Goal: Communication & Community: Answer question/provide support

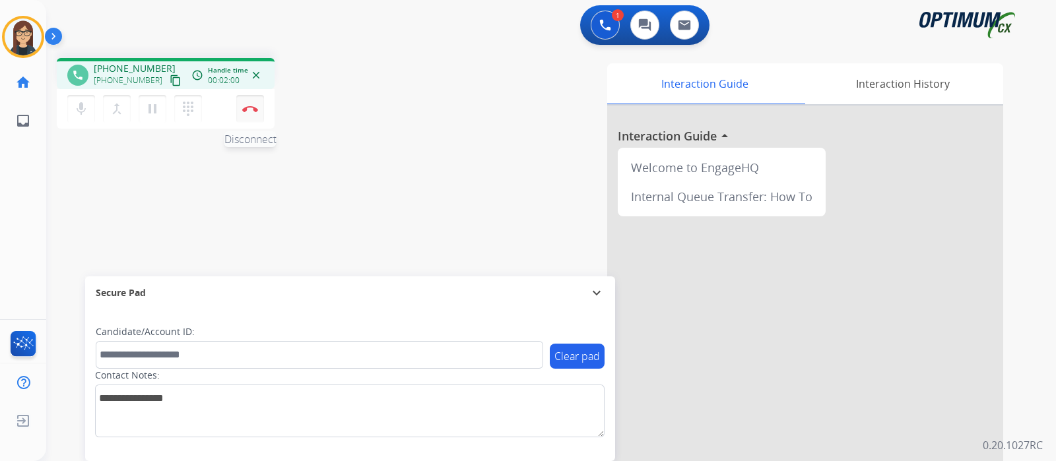
click at [255, 119] on button "Disconnect" at bounding box center [250, 109] width 28 height 28
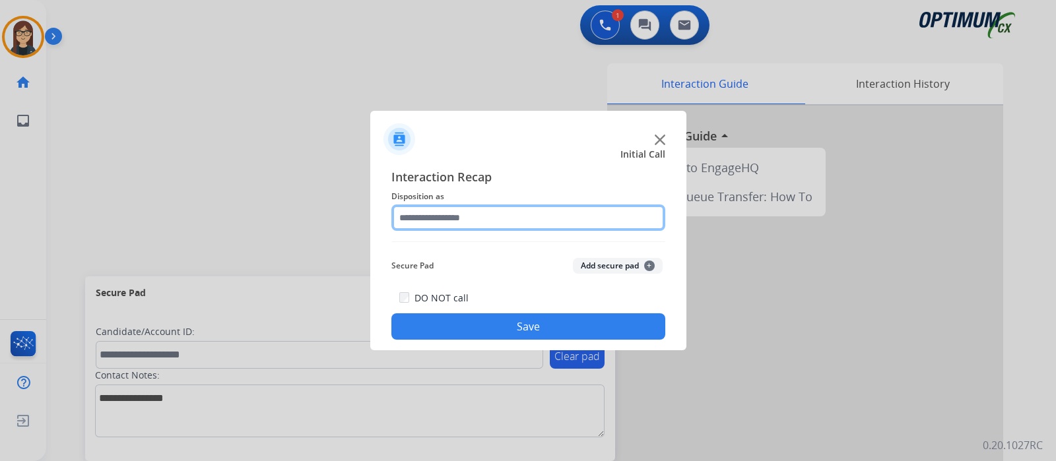
click at [417, 206] on input "text" at bounding box center [528, 218] width 274 height 26
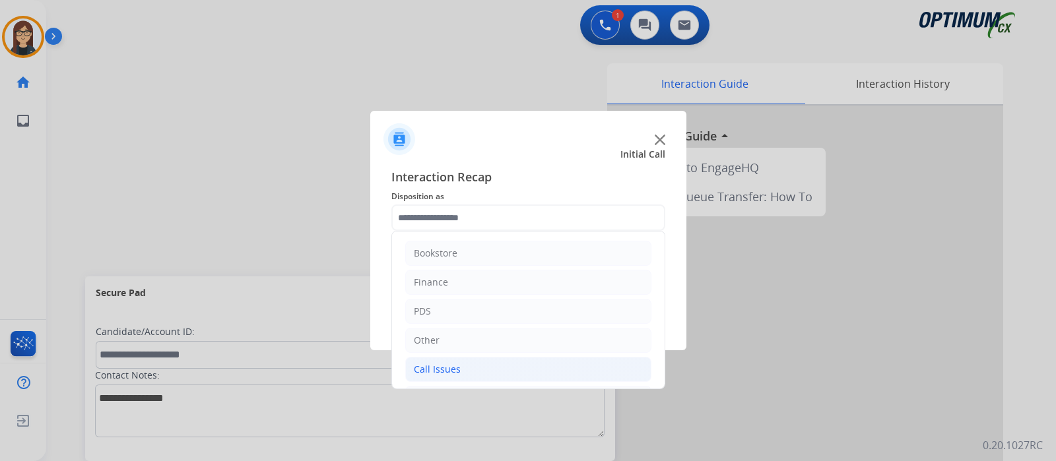
click at [442, 363] on div "Call Issues" at bounding box center [437, 369] width 47 height 13
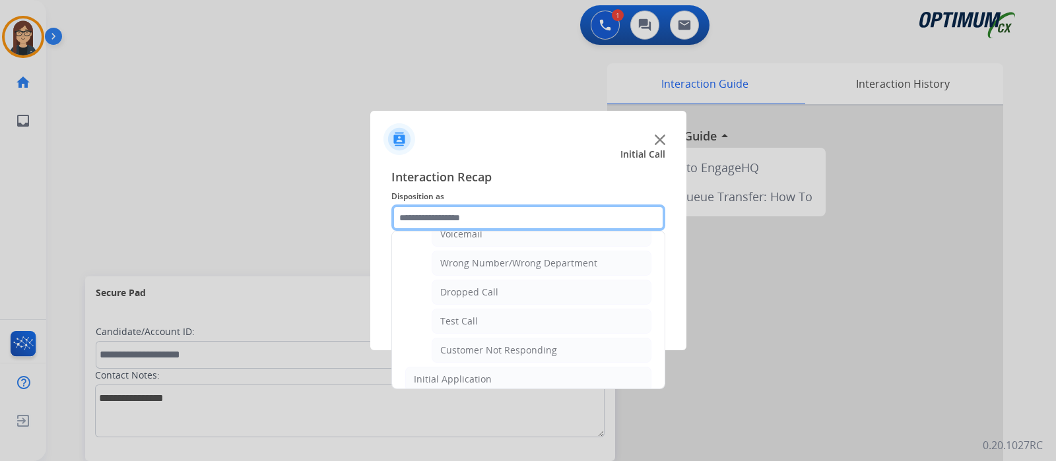
scroll to position [176, 0]
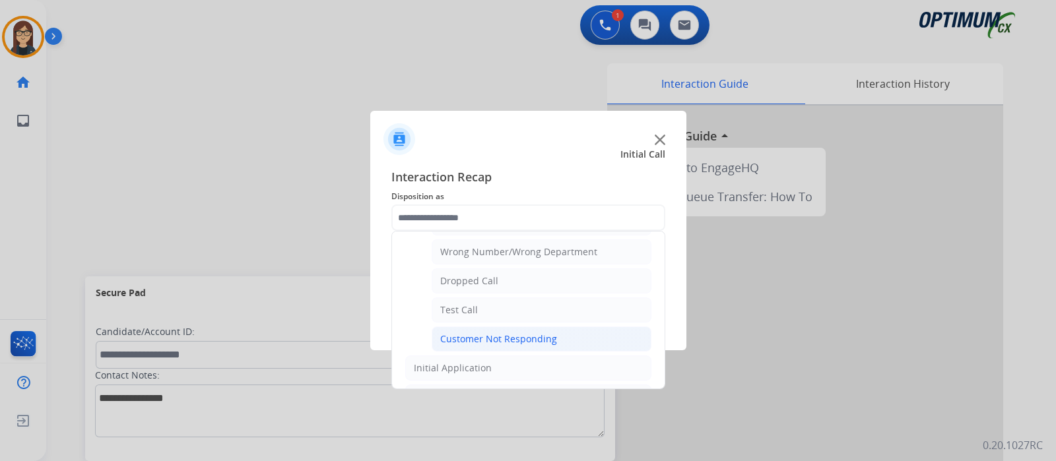
click at [529, 338] on div "Customer Not Responding" at bounding box center [498, 339] width 117 height 13
type input "**********"
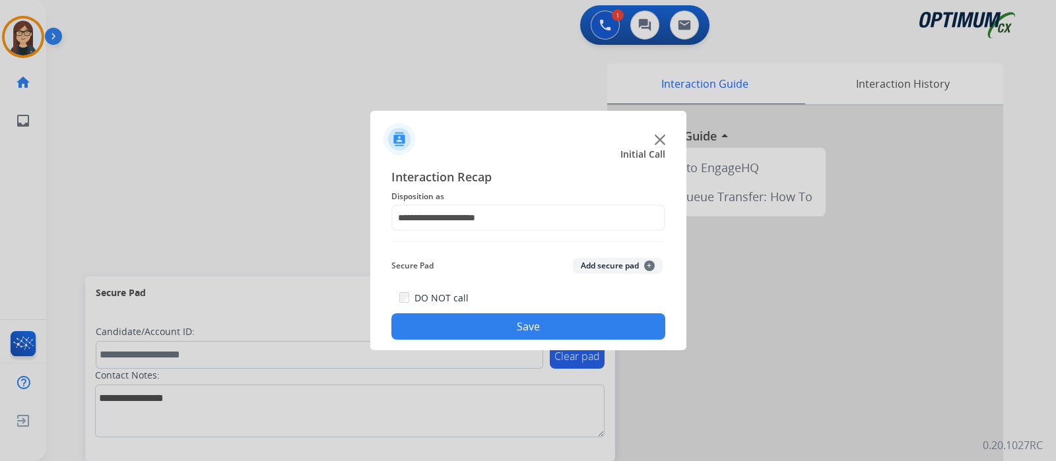
click at [508, 318] on button "Save" at bounding box center [528, 327] width 274 height 26
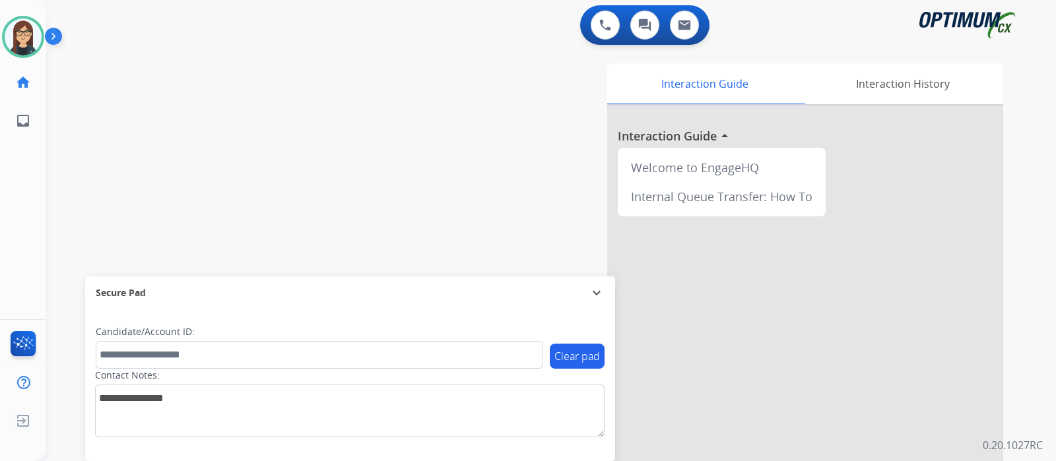
click at [228, 123] on div "swap_horiz Break voice bridge close_fullscreen Connect 3-Way Call merge_type Se…" at bounding box center [535, 323] width 978 height 551
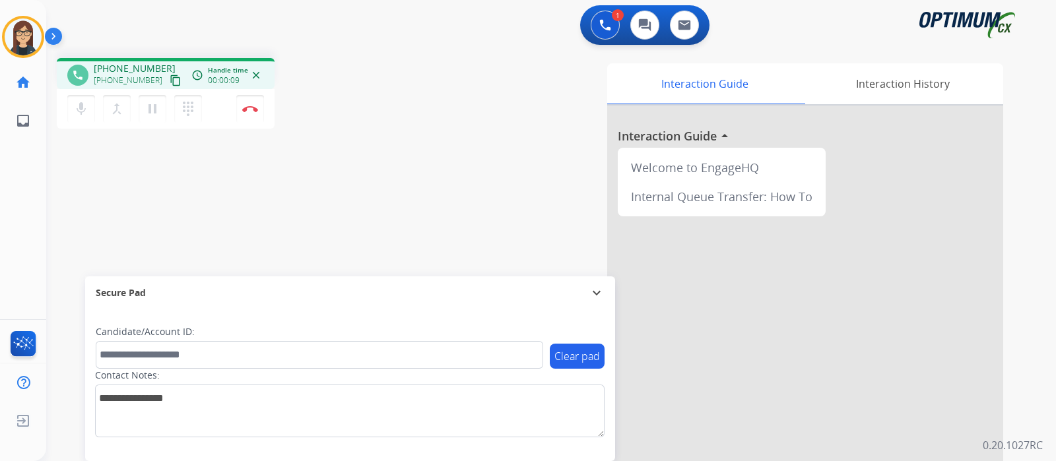
click at [170, 83] on mat-icon "content_copy" at bounding box center [176, 81] width 12 height 12
click at [413, 108] on div "Interaction Guide Interaction History Interaction Guide arrow_drop_up Welcome t…" at bounding box center [707, 330] width 592 height 535
click at [251, 113] on button "Disconnect" at bounding box center [250, 109] width 28 height 28
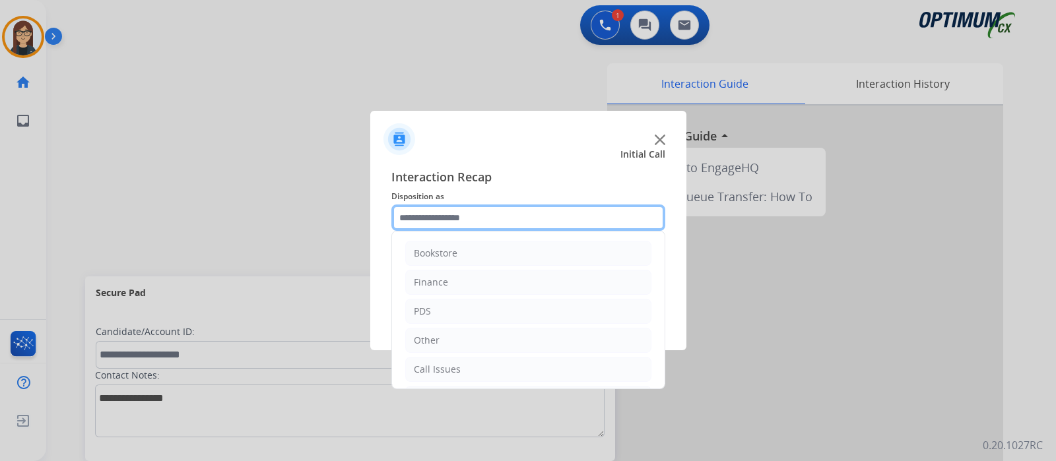
click at [436, 225] on input "text" at bounding box center [528, 218] width 274 height 26
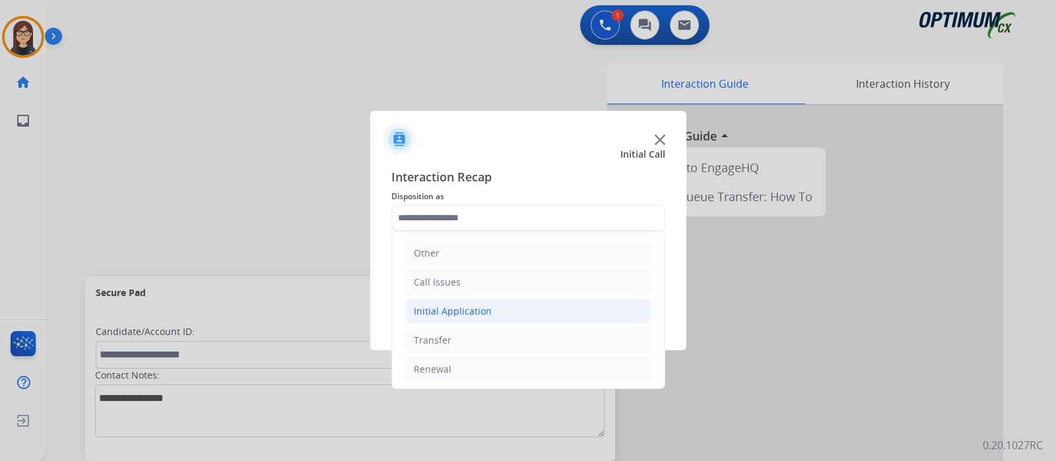
click at [444, 299] on li "Initial Application" at bounding box center [528, 311] width 246 height 25
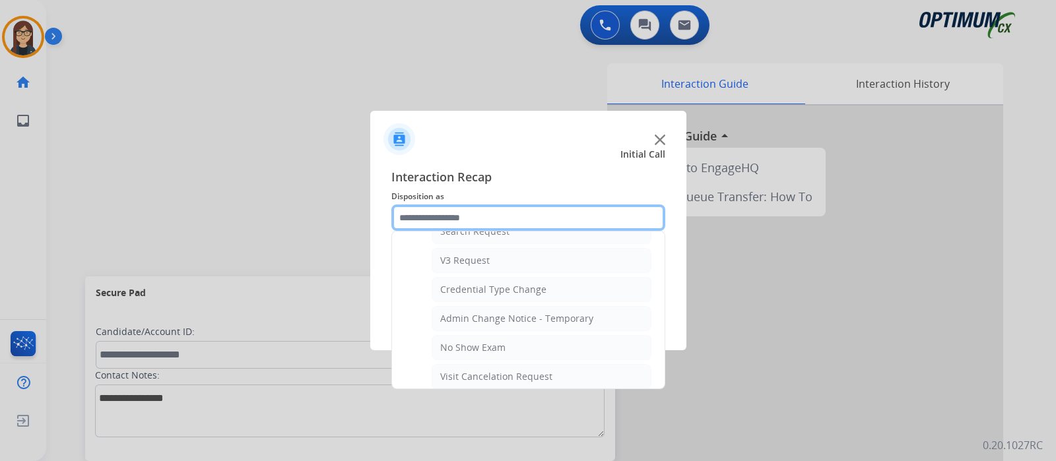
scroll to position [792, 0]
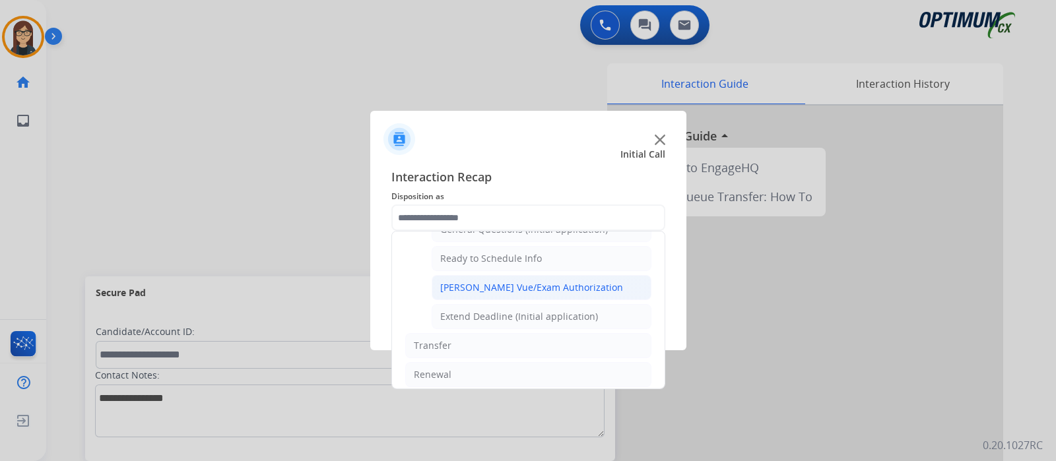
click at [512, 281] on div "Pearson Vue/Exam Authorization" at bounding box center [531, 287] width 183 height 13
type input "**********"
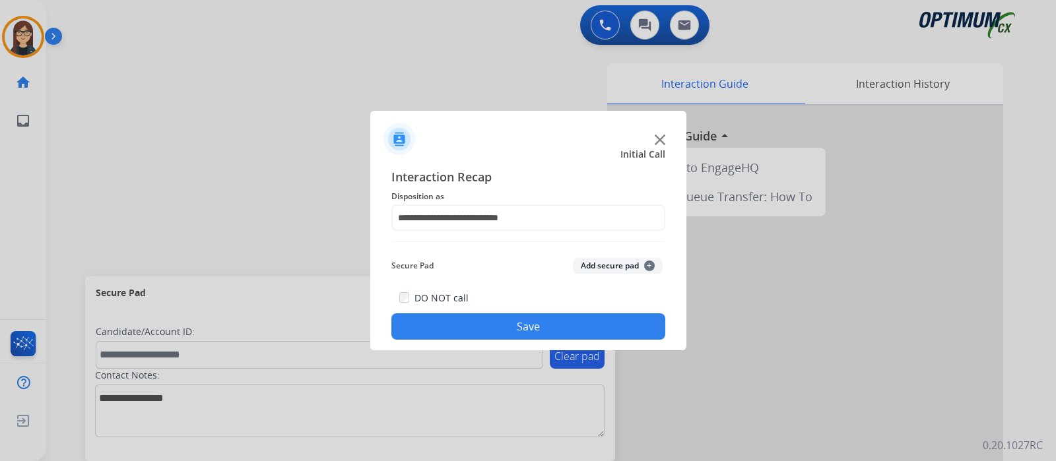
click at [508, 317] on button "Save" at bounding box center [528, 327] width 274 height 26
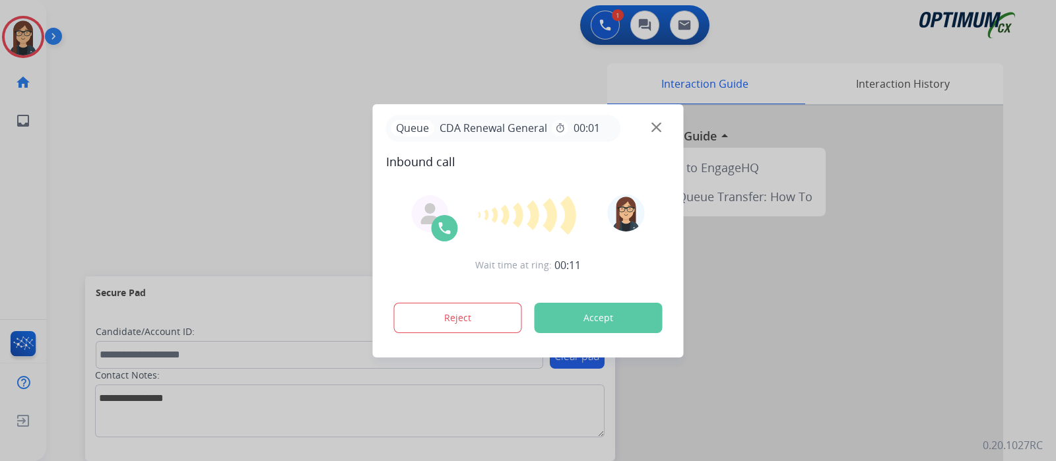
click at [628, 310] on button "Accept" at bounding box center [599, 318] width 128 height 30
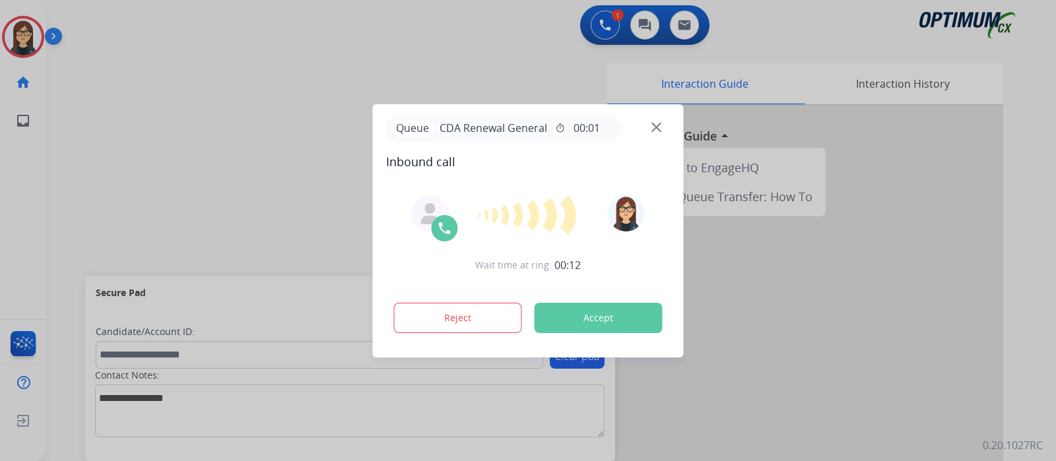
click at [628, 310] on button "Accept" at bounding box center [599, 318] width 128 height 30
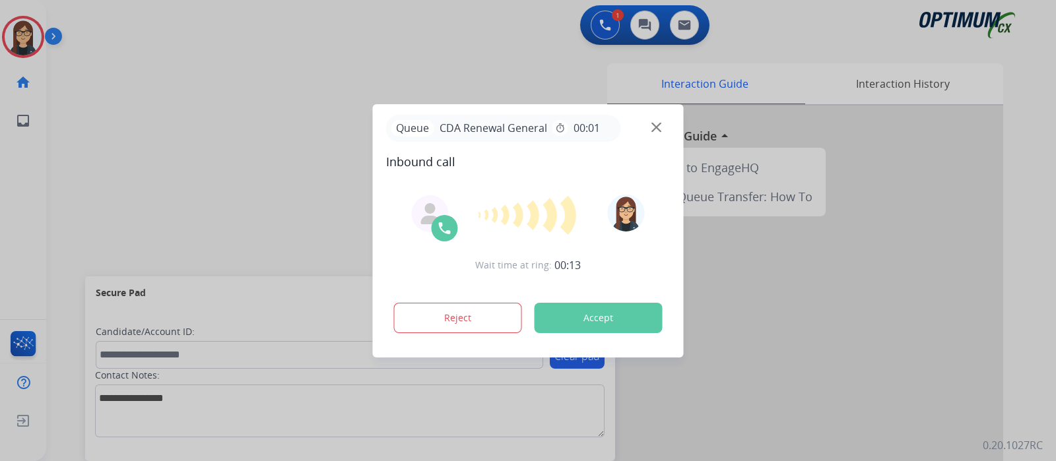
click at [628, 310] on button "Accept" at bounding box center [599, 318] width 128 height 30
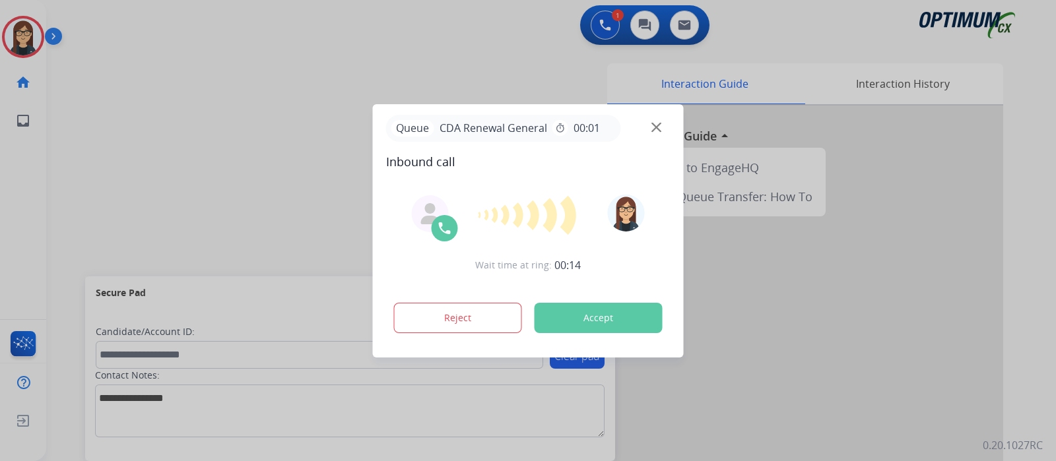
click at [628, 310] on button "Accept" at bounding box center [599, 318] width 128 height 30
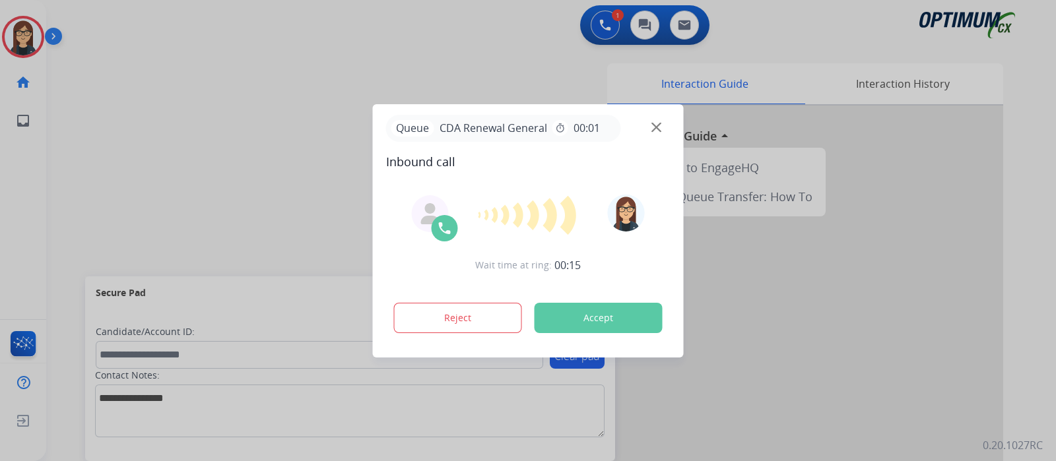
click at [628, 310] on button "Accept" at bounding box center [599, 318] width 128 height 30
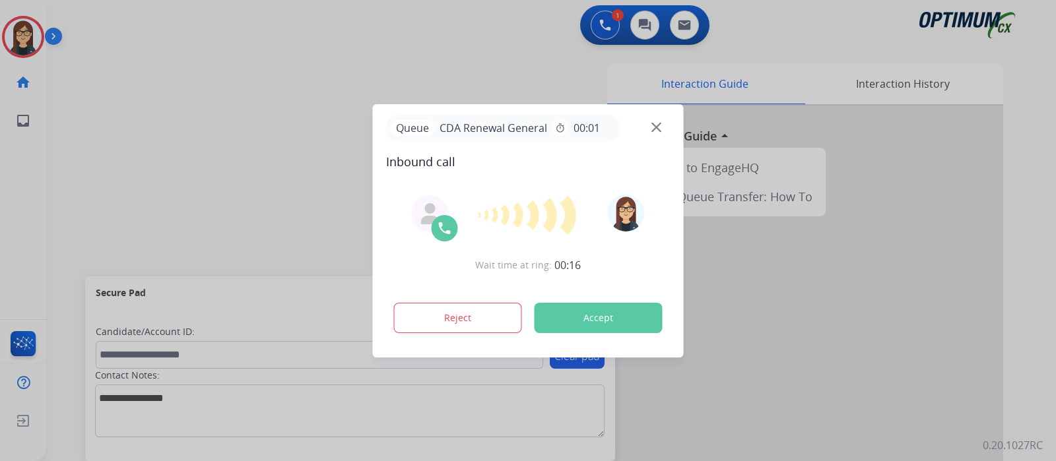
click at [628, 310] on button "Accept" at bounding box center [599, 318] width 128 height 30
click at [279, 127] on div at bounding box center [528, 230] width 1056 height 461
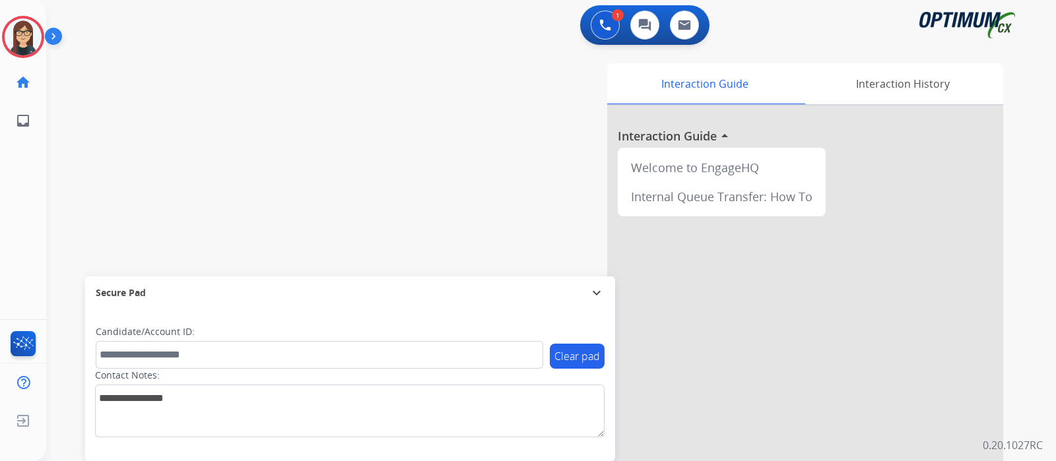
click at [279, 127] on div "swap_horiz Break voice bridge close_fullscreen Connect 3-Way Call merge_type Se…" at bounding box center [535, 323] width 978 height 551
click at [238, 182] on div "swap_horiz Break voice bridge close_fullscreen Connect 3-Way Call merge_type Se…" at bounding box center [535, 323] width 978 height 551
click at [20, 22] on img at bounding box center [23, 36] width 37 height 37
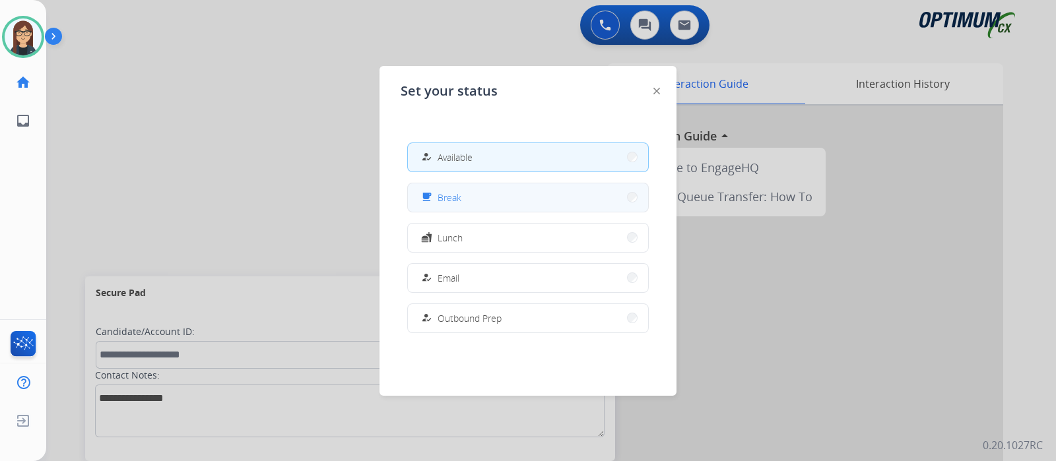
click at [452, 191] on span "Break" at bounding box center [450, 198] width 24 height 14
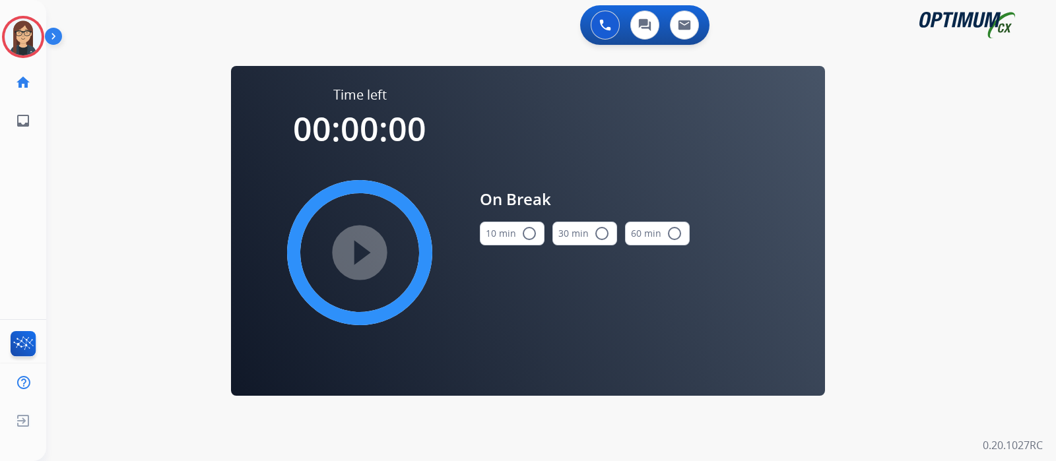
click at [528, 232] on mat-icon "radio_button_unchecked" at bounding box center [530, 234] width 16 height 16
click at [352, 252] on mat-icon "play_circle_filled" at bounding box center [360, 253] width 16 height 16
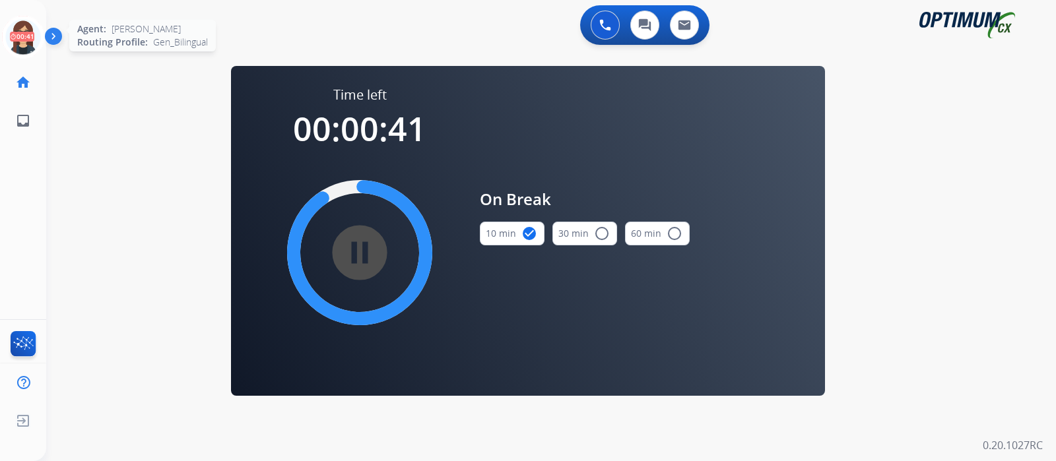
click at [36, 48] on icon at bounding box center [23, 37] width 43 height 43
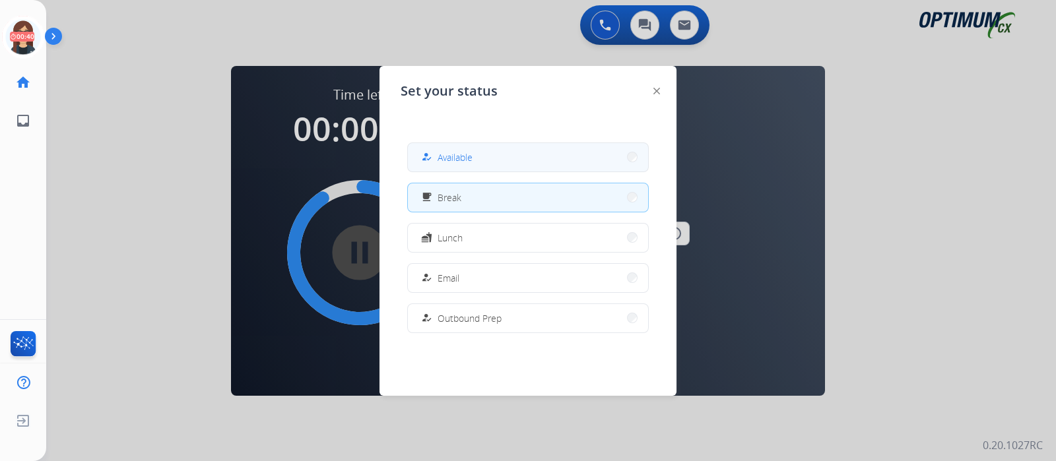
click at [481, 147] on button "how_to_reg Available" at bounding box center [528, 157] width 240 height 28
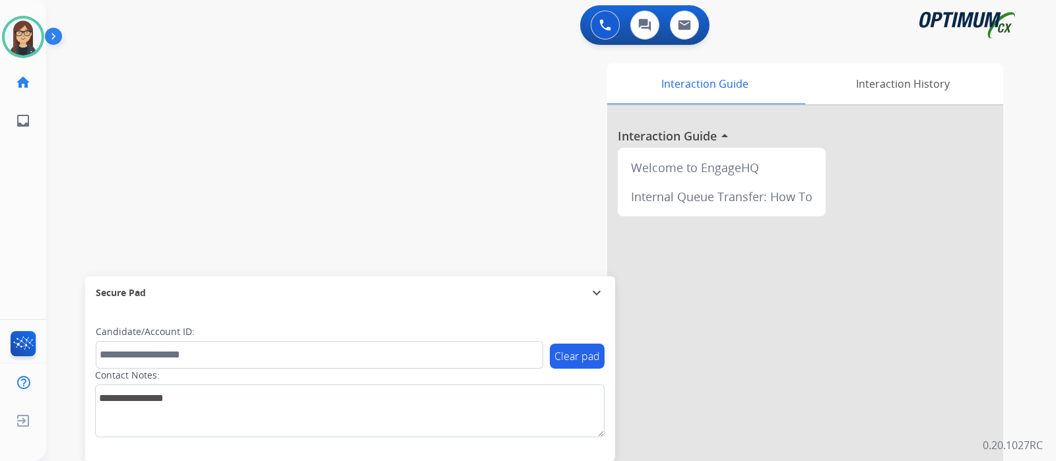
click at [250, 117] on div "swap_horiz Break voice bridge close_fullscreen Connect 3-Way Call merge_type Se…" at bounding box center [535, 323] width 978 height 551
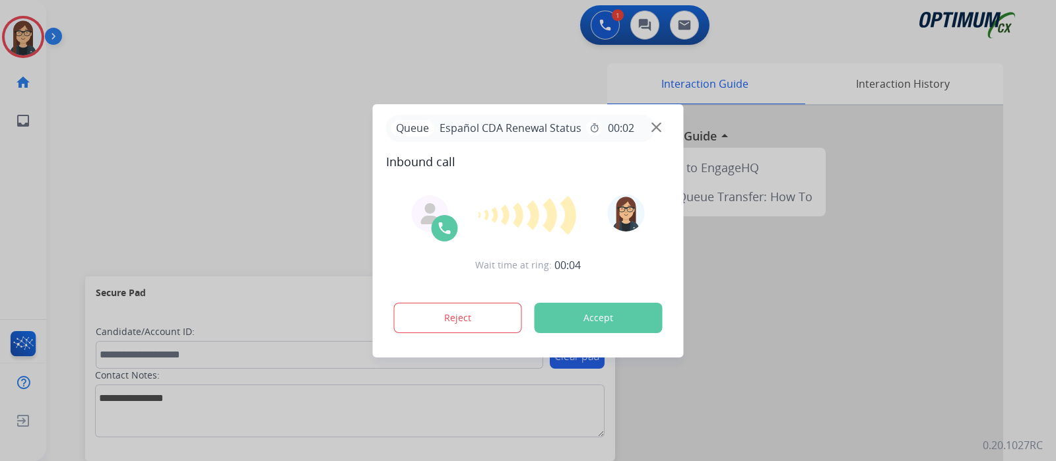
click at [257, 156] on div at bounding box center [528, 230] width 1056 height 461
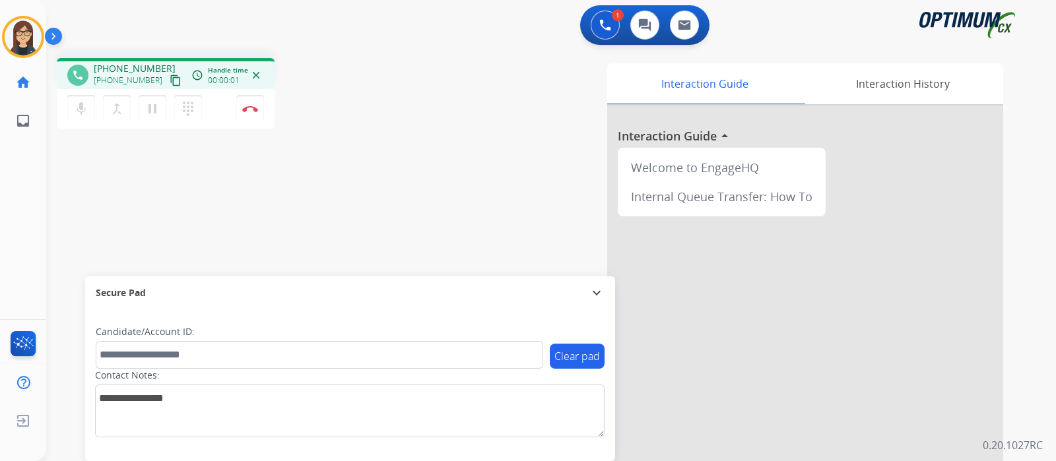
click at [170, 82] on mat-icon "content_copy" at bounding box center [176, 81] width 12 height 12
click at [86, 112] on mat-icon "mic" at bounding box center [81, 109] width 16 height 16
click at [88, 118] on button "mic_off Mute" at bounding box center [81, 109] width 28 height 28
click at [491, 5] on div "1 Voice Interactions 0 Chat Interactions 0 Email Interactions" at bounding box center [543, 26] width 963 height 42
click at [247, 114] on button "Disconnect" at bounding box center [250, 109] width 28 height 28
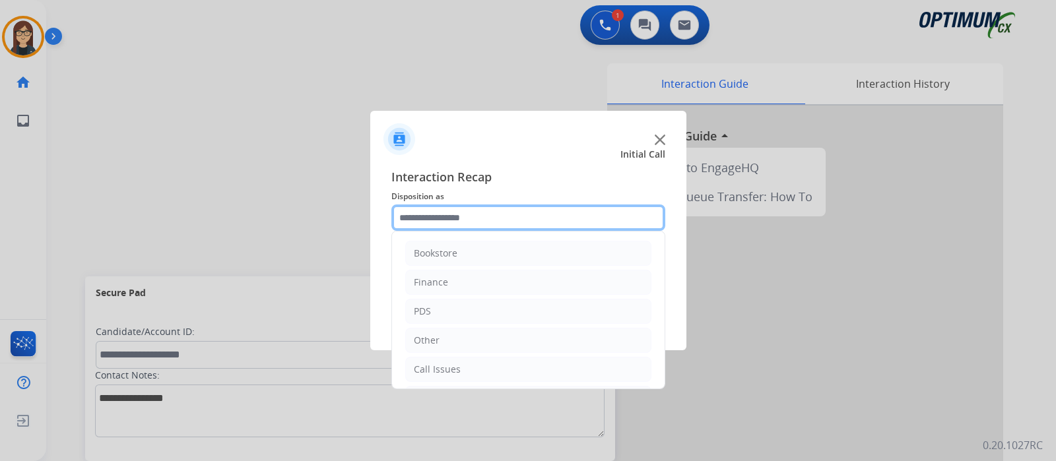
click at [454, 219] on input "text" at bounding box center [528, 218] width 274 height 26
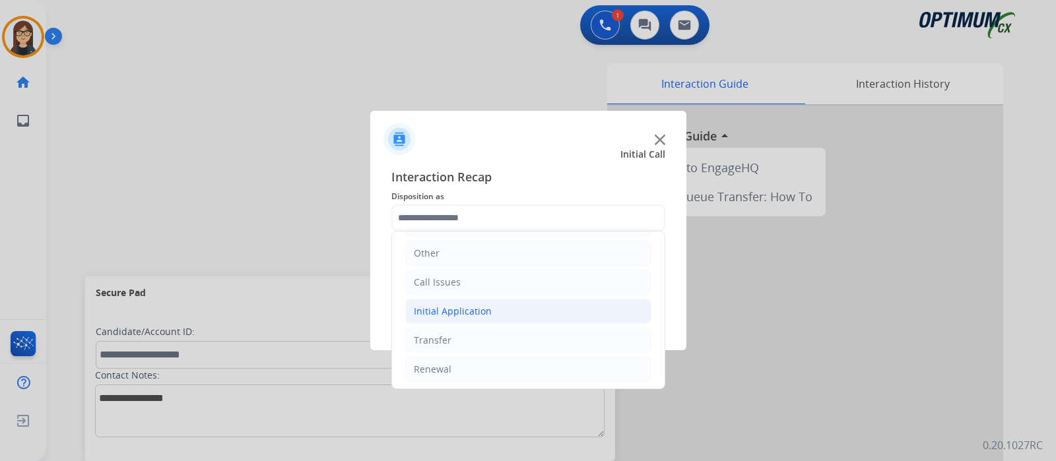
click at [464, 312] on div "Initial Application" at bounding box center [453, 311] width 78 height 13
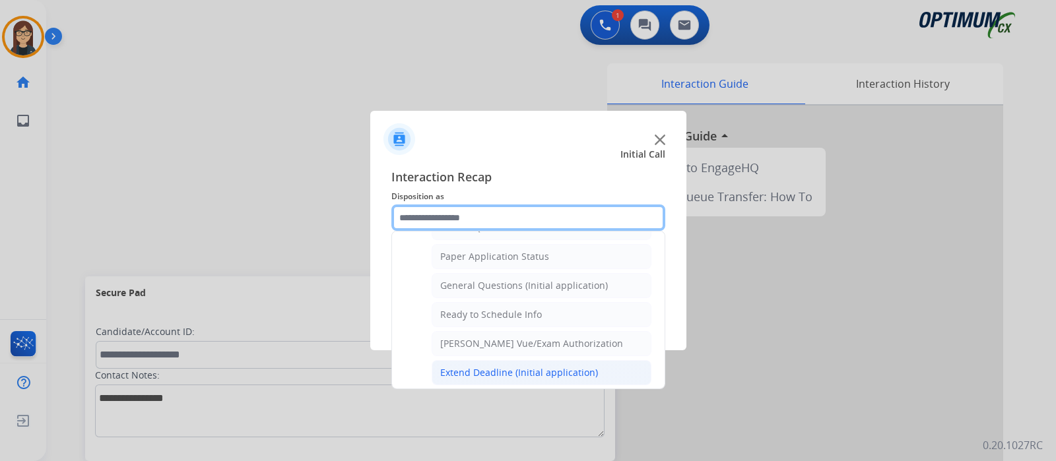
scroll to position [710, 0]
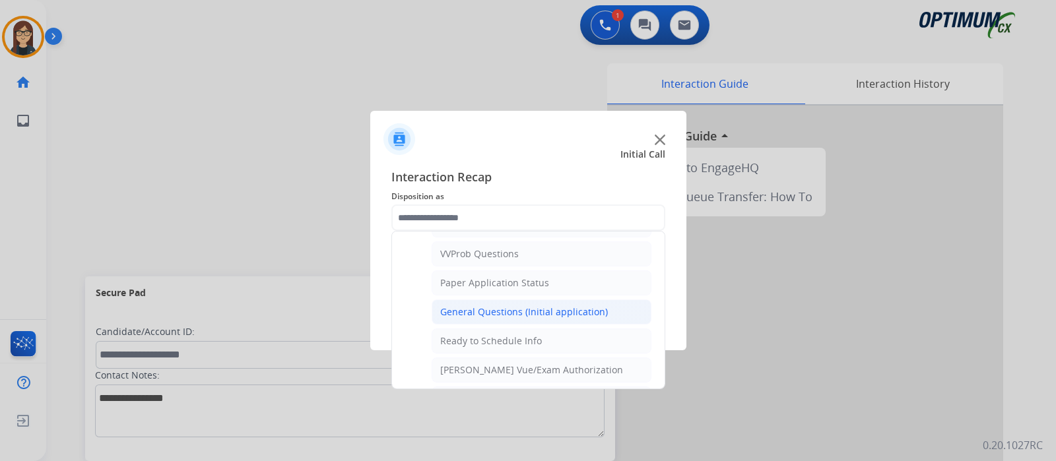
click at [491, 308] on div "General Questions (Initial application)" at bounding box center [524, 312] width 168 height 13
type input "**********"
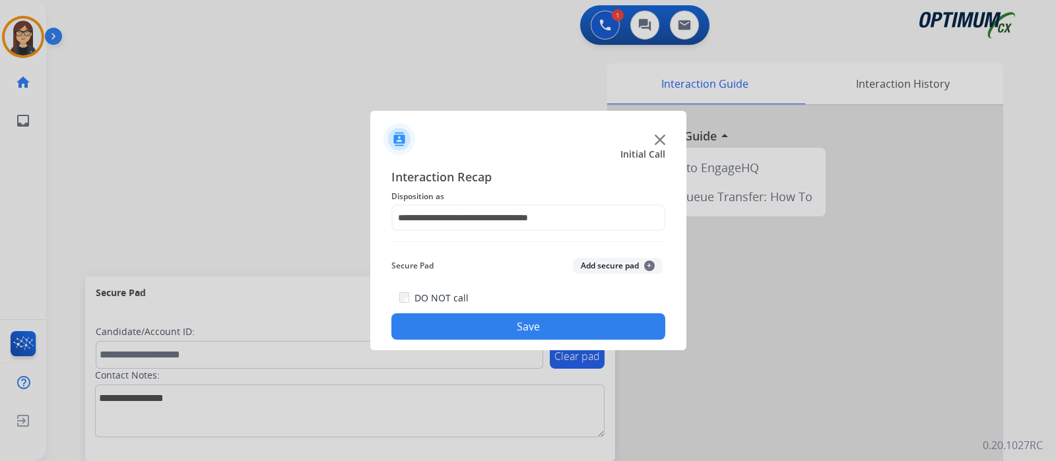
click at [482, 318] on button "Save" at bounding box center [528, 327] width 274 height 26
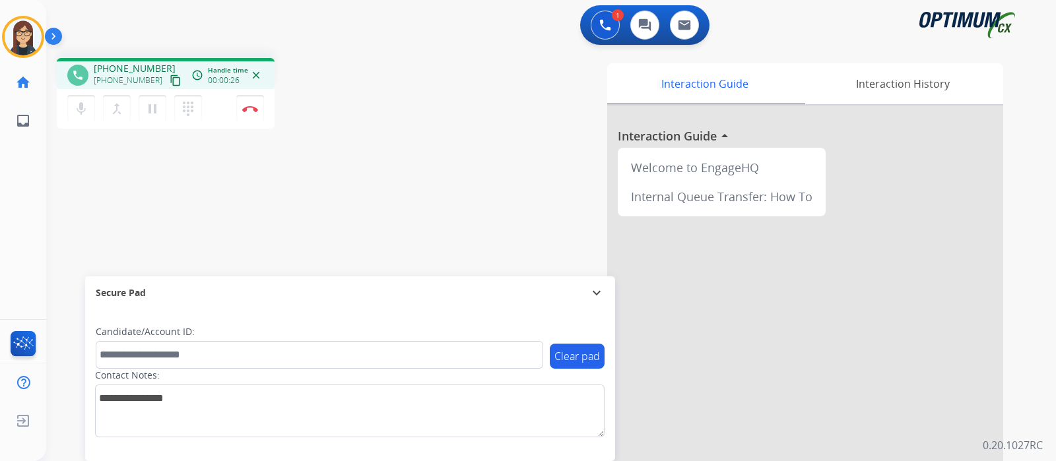
click at [170, 82] on mat-icon "content_copy" at bounding box center [176, 81] width 12 height 12
click at [317, 231] on div "phone +18162613493 +18162613493 content_copy access_time Call metrics Queue 00:…" at bounding box center [535, 323] width 978 height 551
click at [251, 114] on button "Disconnect" at bounding box center [250, 109] width 28 height 28
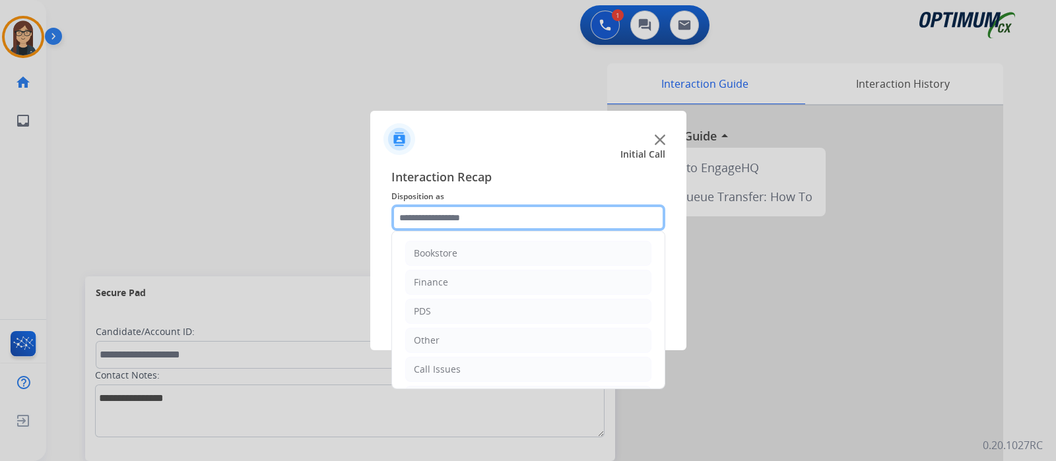
click at [438, 210] on input "text" at bounding box center [528, 218] width 274 height 26
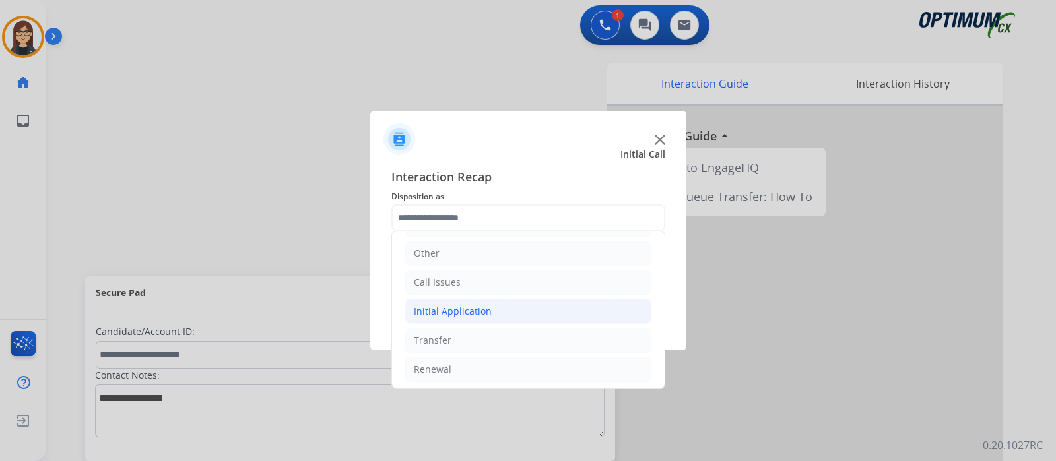
click at [441, 305] on div "Initial Application" at bounding box center [453, 311] width 78 height 13
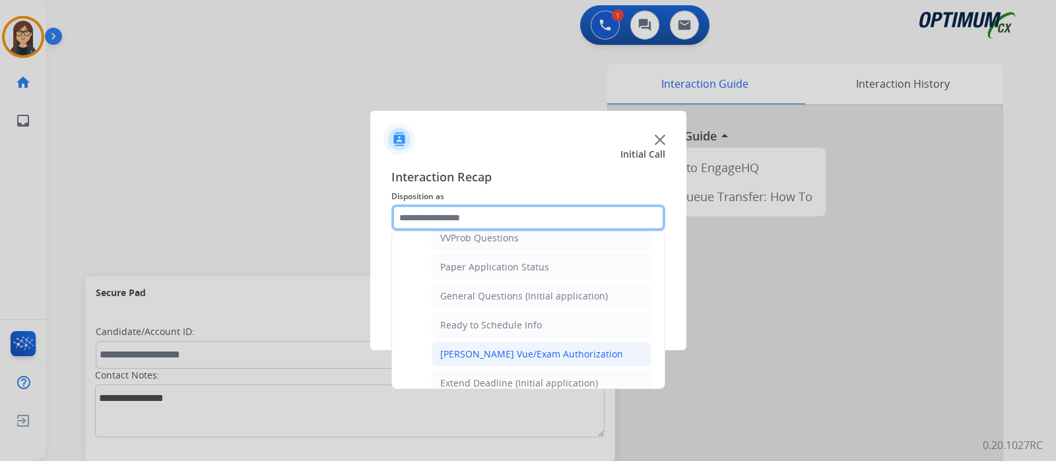
scroll to position [710, 0]
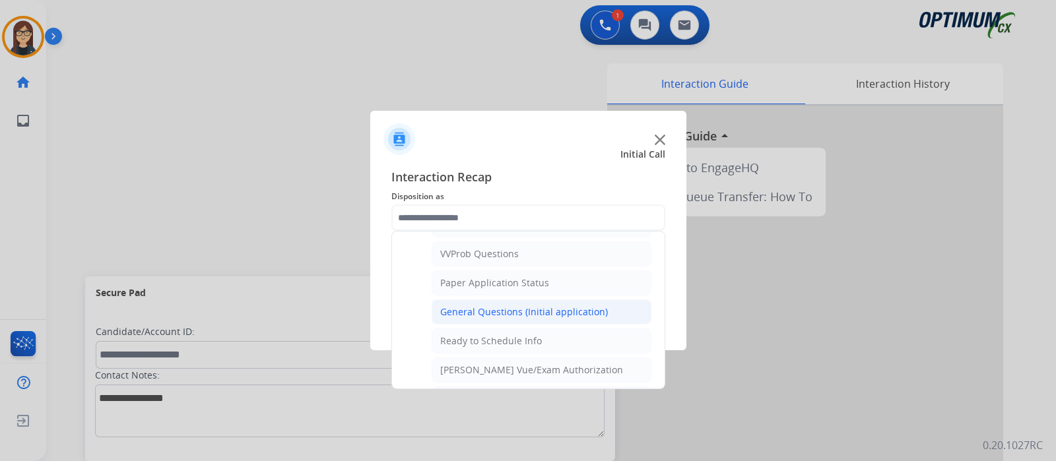
click at [498, 308] on div "General Questions (Initial application)" at bounding box center [524, 312] width 168 height 13
type input "**********"
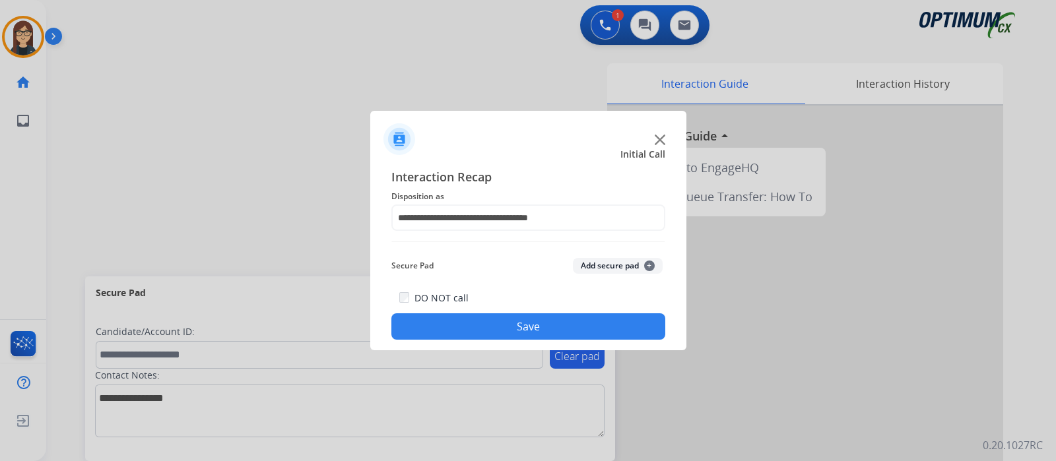
click at [451, 325] on button "Save" at bounding box center [528, 327] width 274 height 26
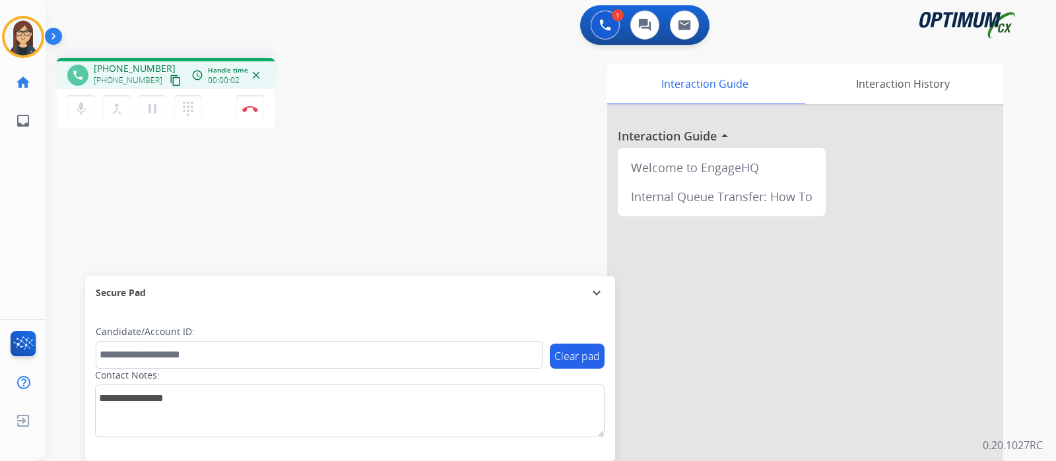
click at [170, 85] on mat-icon "content_copy" at bounding box center [176, 81] width 12 height 12
click at [382, 137] on div "phone +17863958739 +17863958739 content_copy access_time Call metrics Queue 00:…" at bounding box center [535, 323] width 978 height 551
click at [343, 180] on div "phone +17863958739 +17863958739 content_copy access_time Call metrics Queue 00:…" at bounding box center [535, 323] width 978 height 551
click at [248, 109] on img at bounding box center [250, 109] width 16 height 7
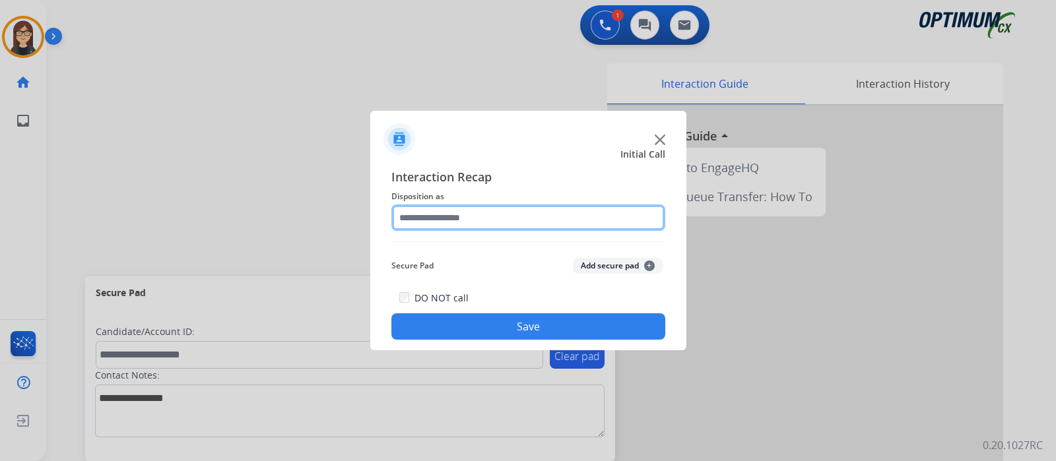
click at [423, 220] on input "text" at bounding box center [528, 218] width 274 height 26
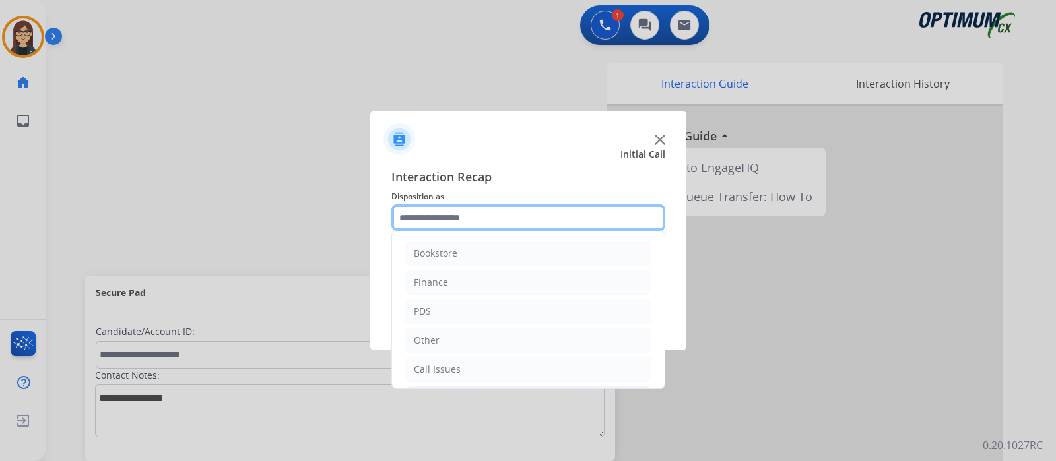
scroll to position [87, 0]
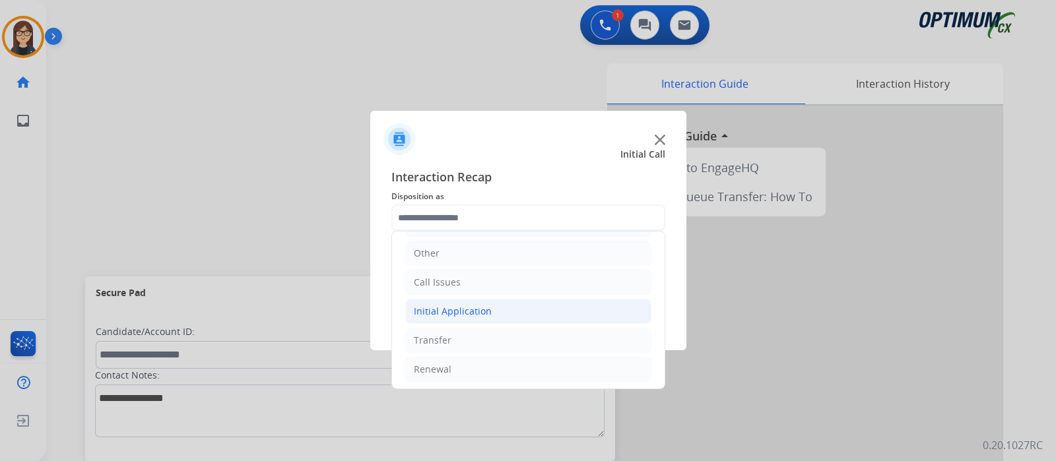
click at [462, 305] on div "Initial Application" at bounding box center [453, 311] width 78 height 13
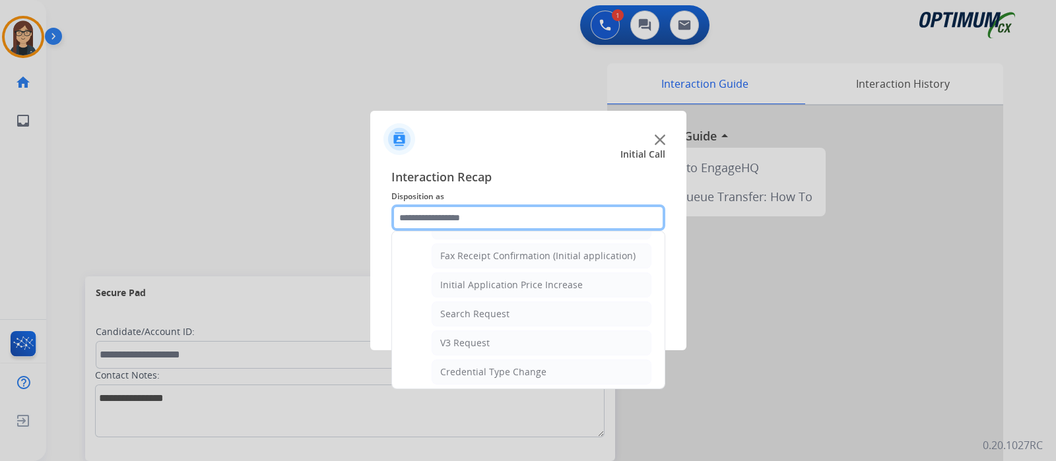
scroll to position [747, 0]
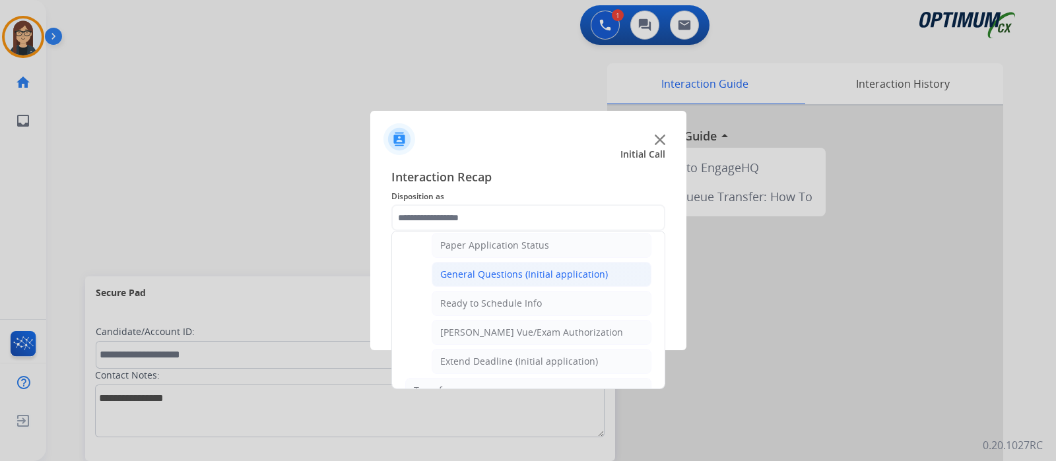
click at [511, 268] on div "General Questions (Initial application)" at bounding box center [524, 274] width 168 height 13
type input "**********"
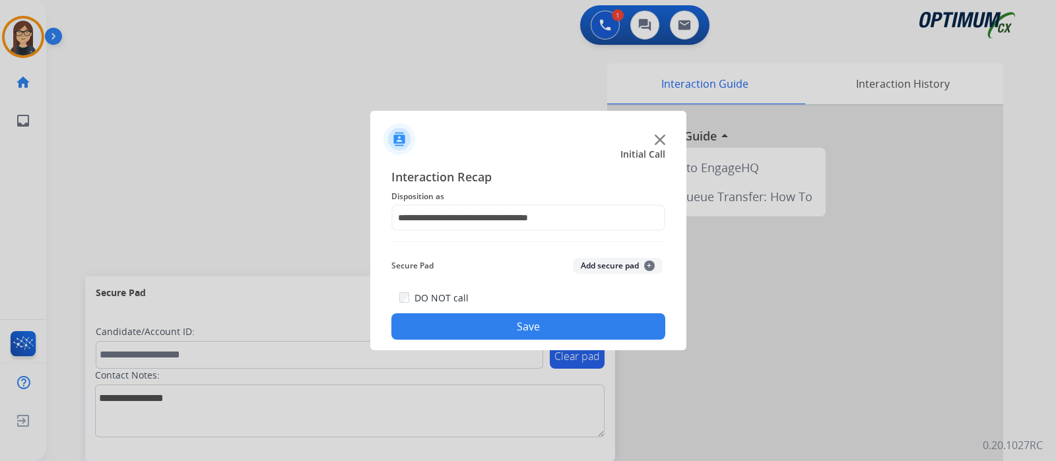
click at [491, 316] on button "Save" at bounding box center [528, 327] width 274 height 26
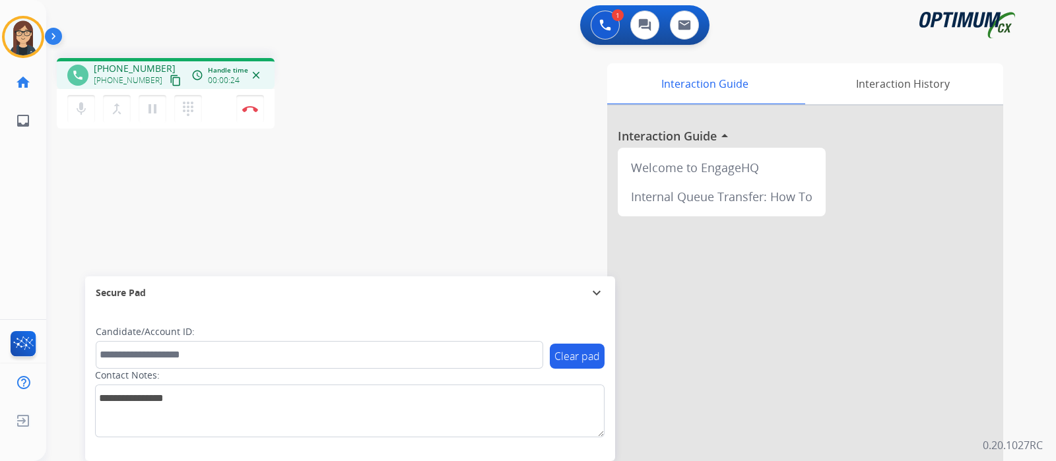
click at [170, 75] on mat-icon "content_copy" at bounding box center [176, 81] width 12 height 12
click at [366, 195] on div "phone +12517097617 +12517097617 content_copy access_time Call metrics Queue 00:…" at bounding box center [535, 323] width 978 height 551
click at [251, 114] on button "Disconnect" at bounding box center [250, 109] width 28 height 28
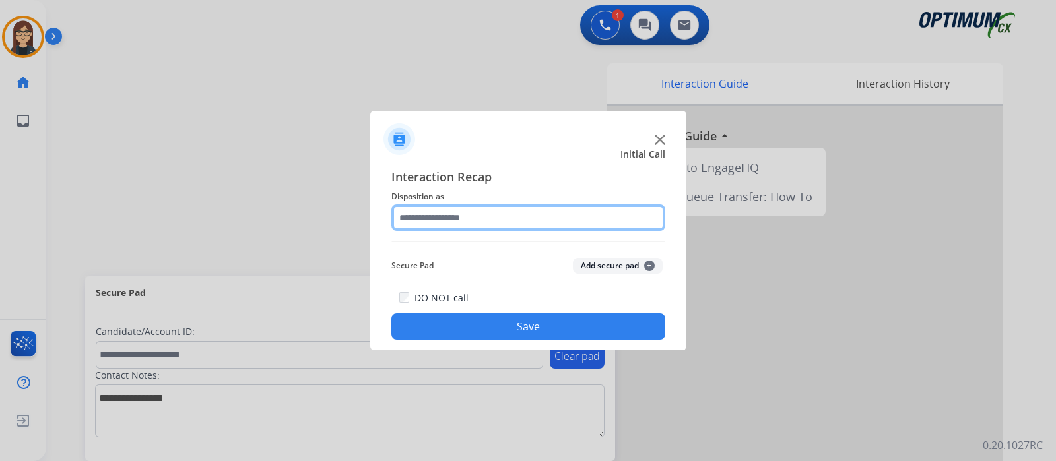
click at [447, 212] on input "text" at bounding box center [528, 218] width 274 height 26
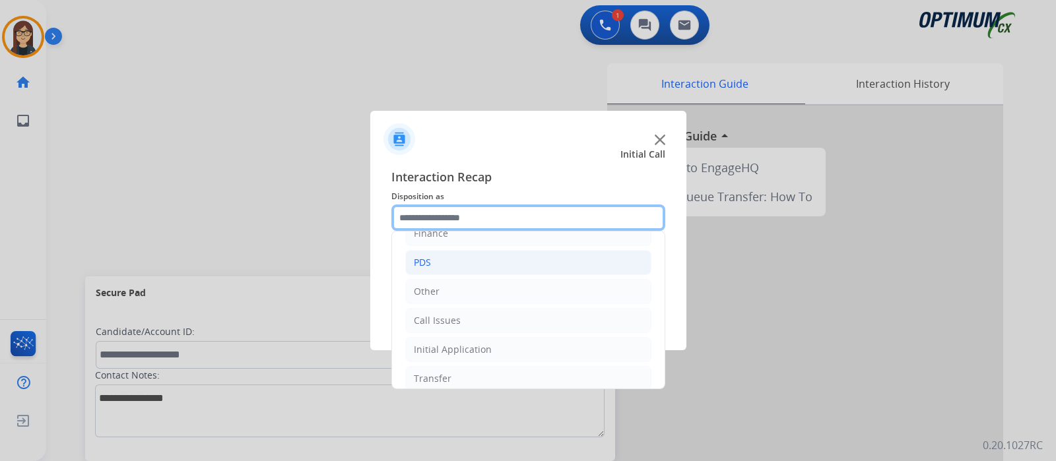
scroll to position [87, 0]
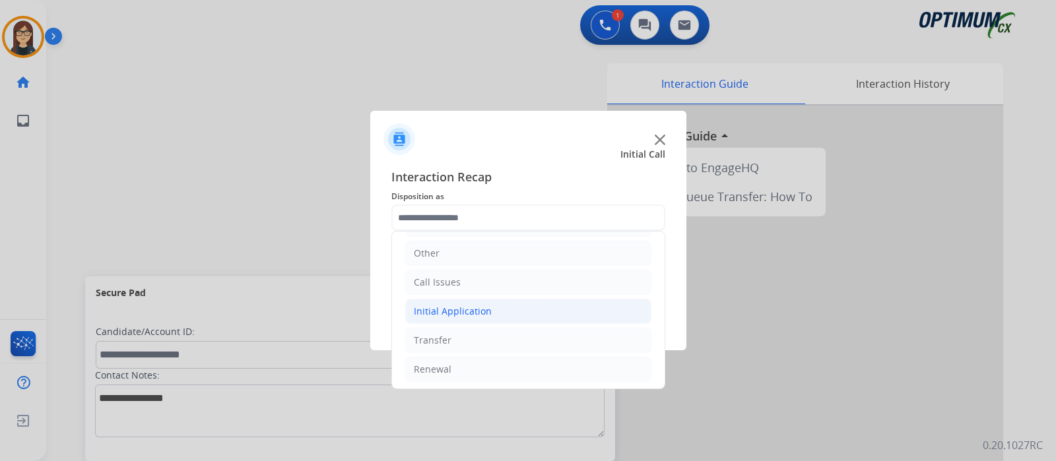
click at [461, 306] on div "Initial Application" at bounding box center [453, 311] width 78 height 13
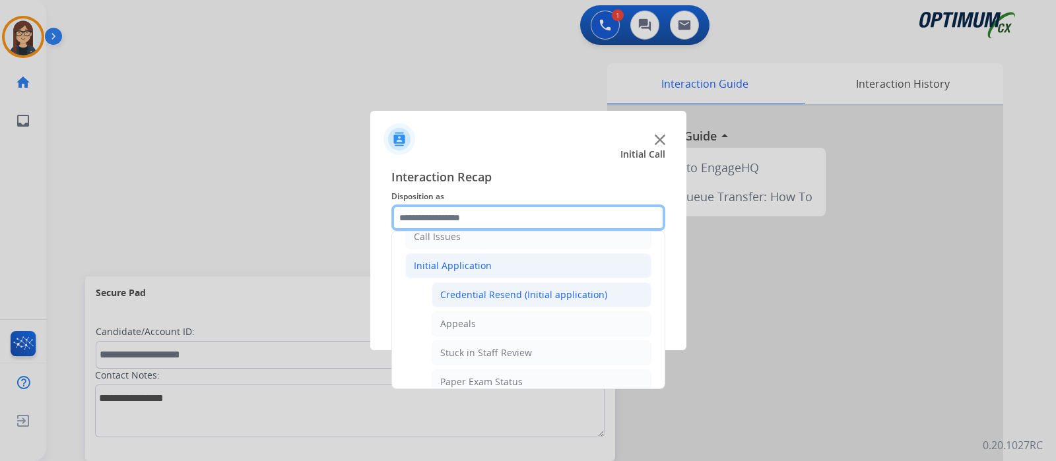
scroll to position [170, 0]
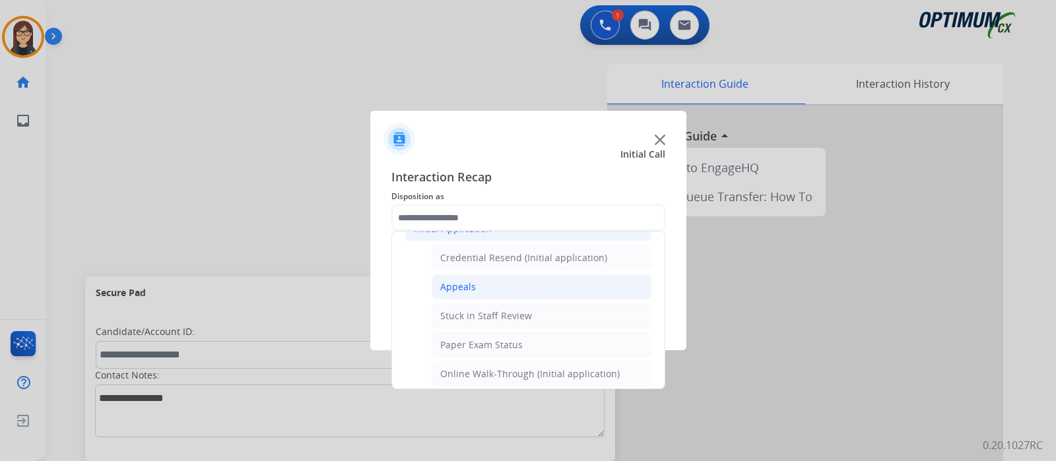
click at [470, 281] on div "Appeals" at bounding box center [458, 287] width 36 height 13
type input "*******"
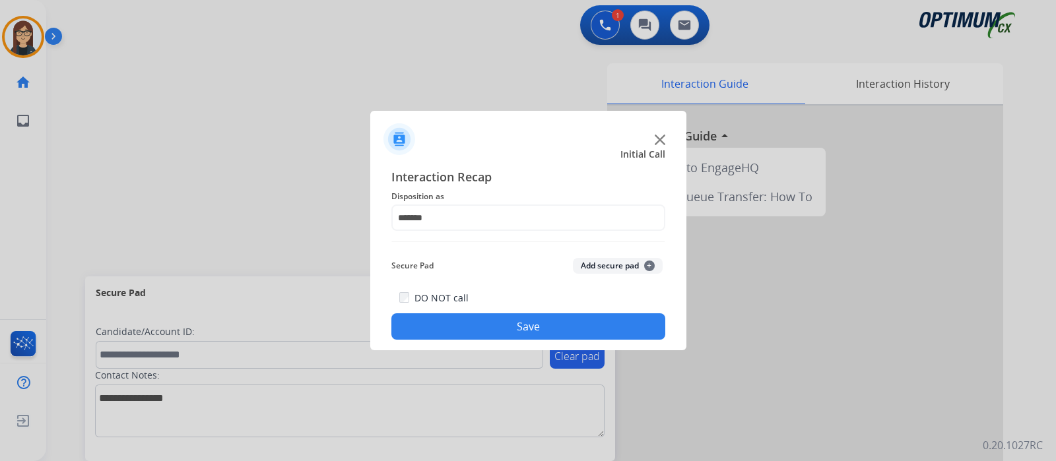
click at [477, 315] on button "Save" at bounding box center [528, 327] width 274 height 26
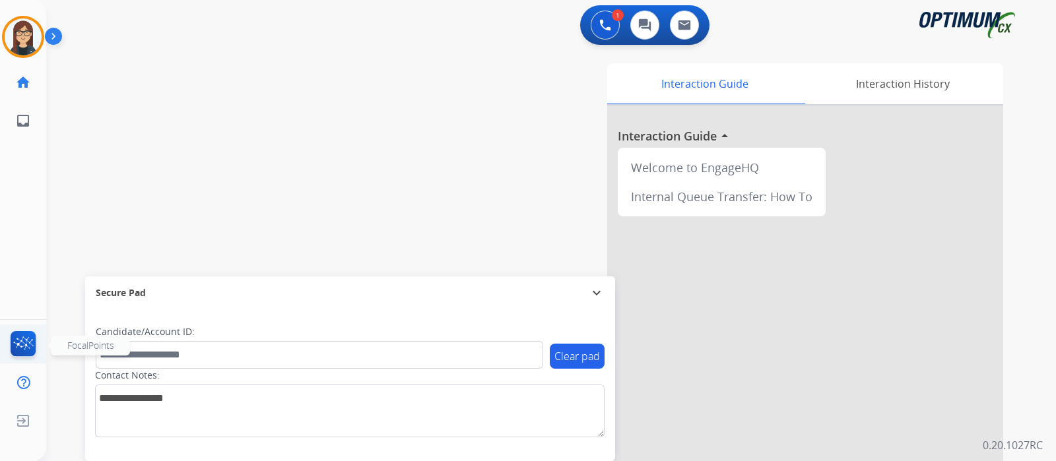
click at [25, 340] on img at bounding box center [23, 346] width 31 height 30
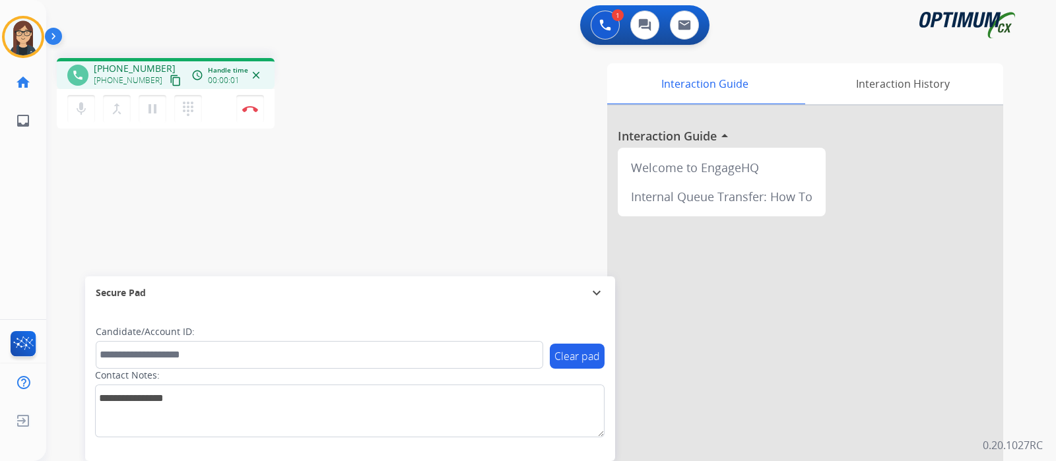
click at [170, 77] on mat-icon "content_copy" at bounding box center [176, 81] width 12 height 12
click at [255, 114] on button "Disconnect" at bounding box center [250, 109] width 28 height 28
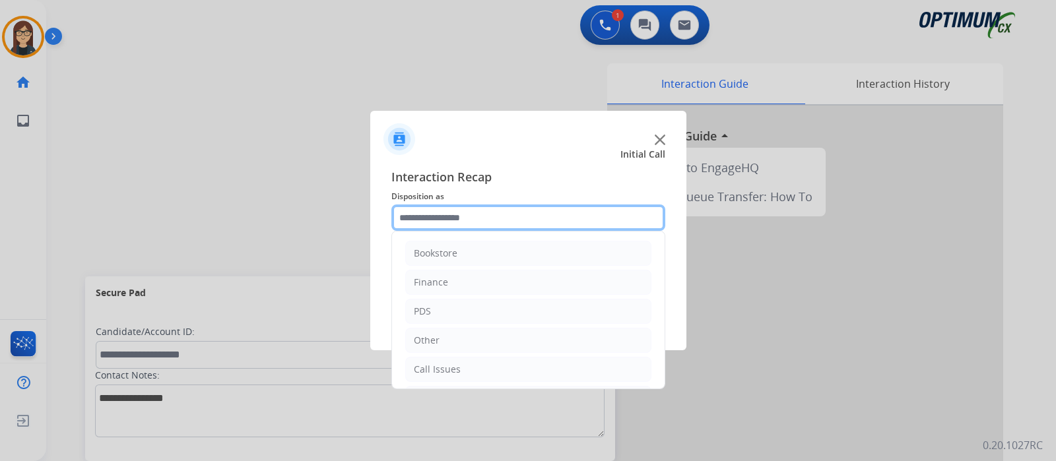
click at [476, 216] on input "text" at bounding box center [528, 218] width 274 height 26
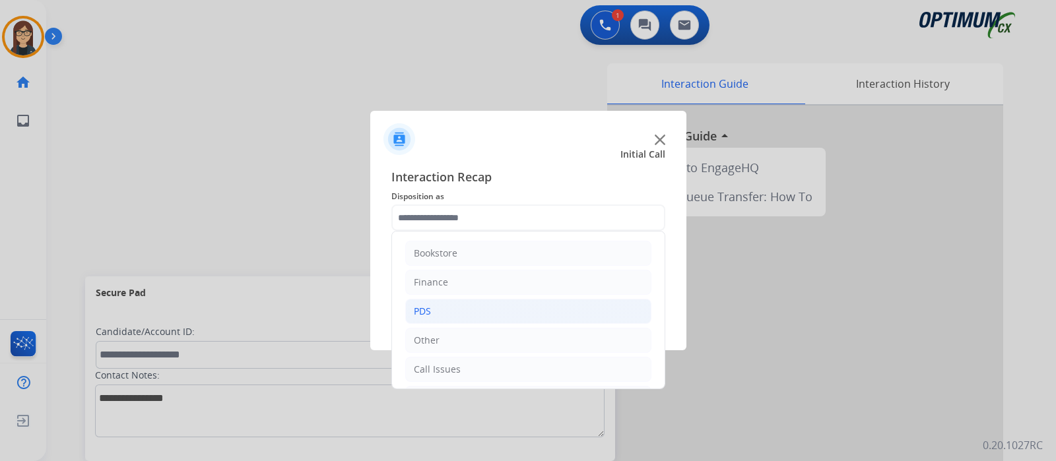
click at [417, 312] on div "PDS" at bounding box center [422, 311] width 17 height 13
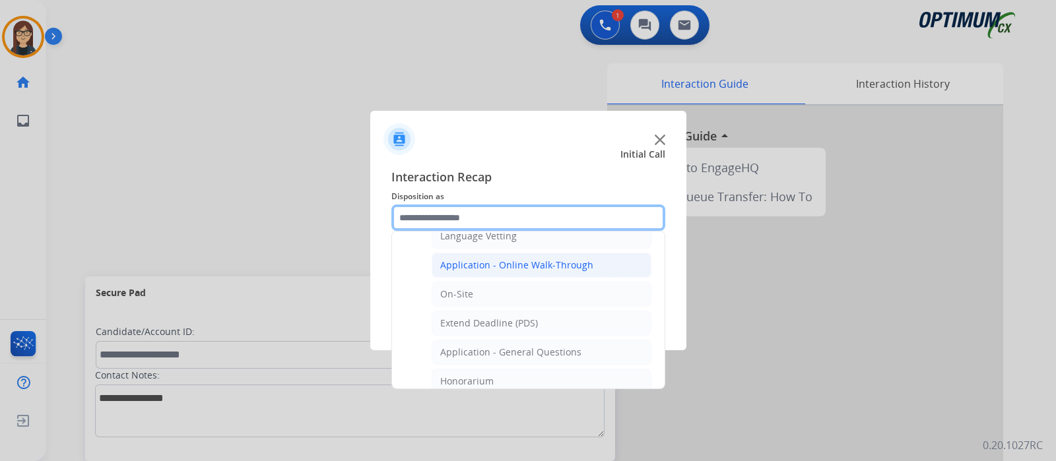
scroll to position [329, 0]
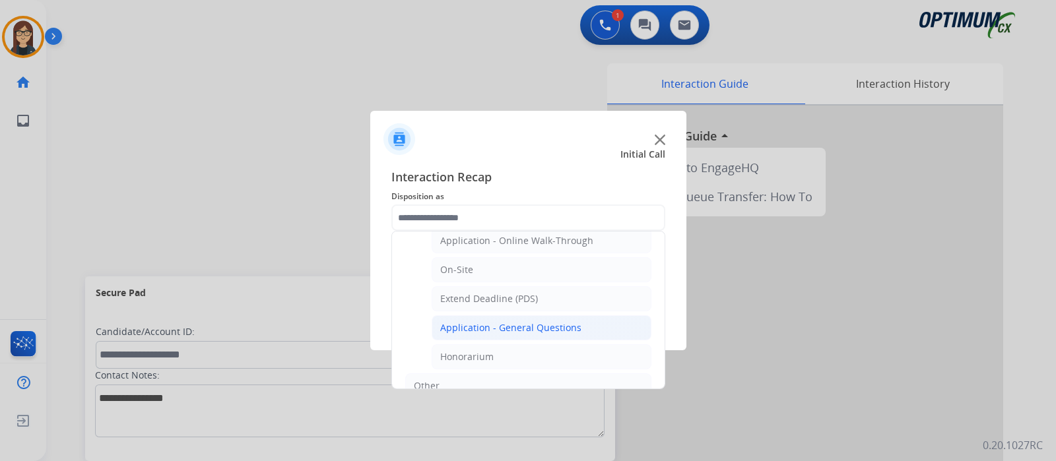
click at [541, 322] on div "Application - General Questions" at bounding box center [510, 328] width 141 height 13
type input "**********"
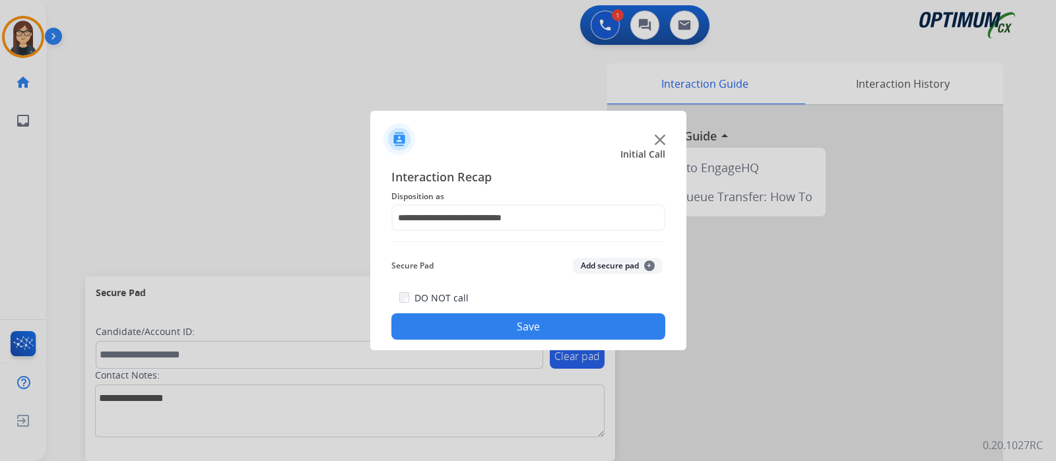
click at [519, 322] on button "Save" at bounding box center [528, 327] width 274 height 26
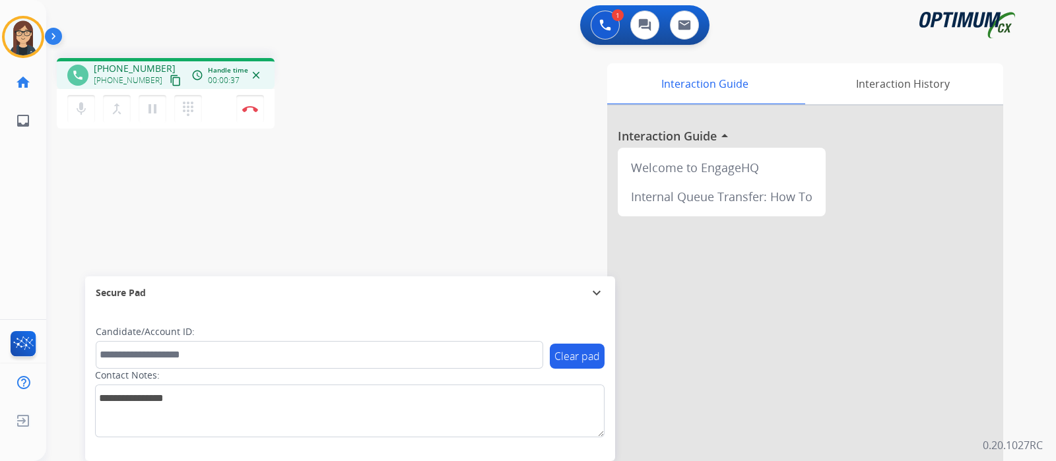
click at [170, 82] on mat-icon "content_copy" at bounding box center [176, 81] width 12 height 12
click at [363, 125] on div "phone +18012699526 +18012699526 content_copy access_time Call metrics Queue 00:…" at bounding box center [231, 95] width 349 height 75
click at [249, 108] on img at bounding box center [250, 109] width 16 height 7
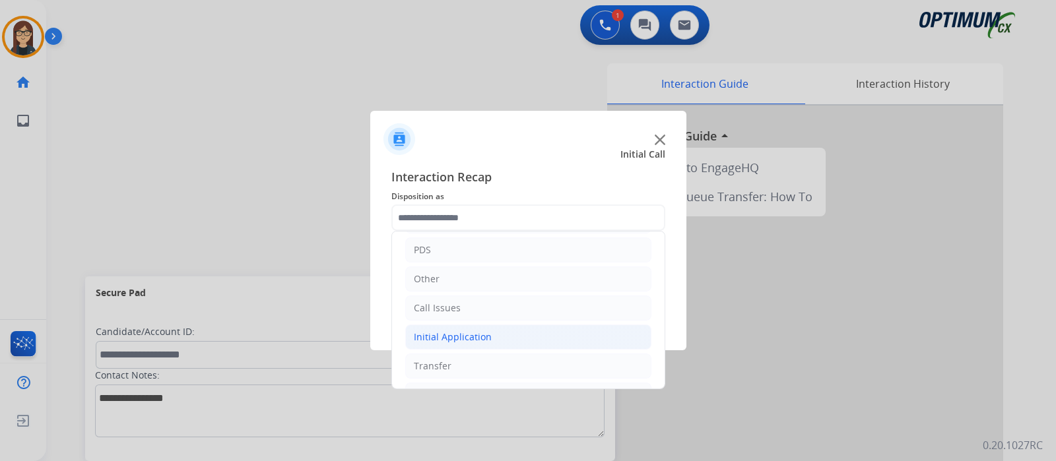
scroll to position [87, 0]
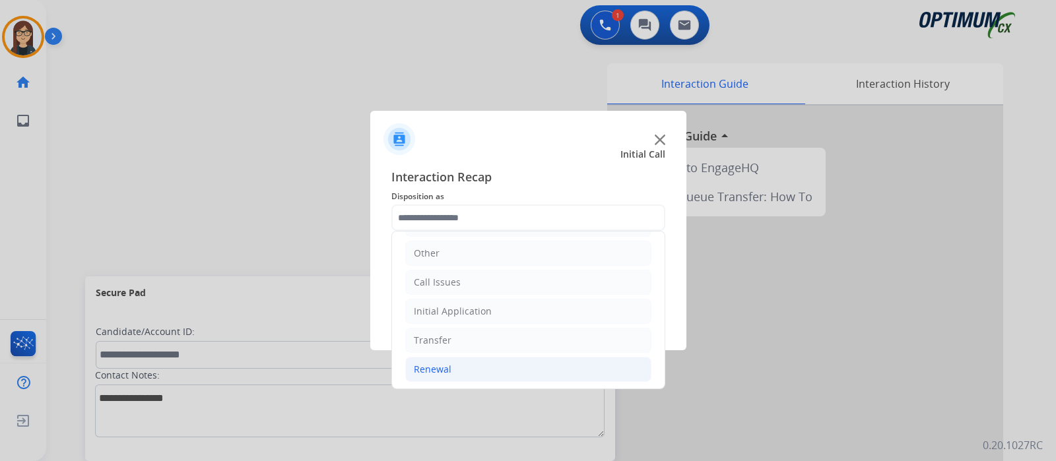
click at [449, 368] on div "Renewal" at bounding box center [433, 369] width 38 height 13
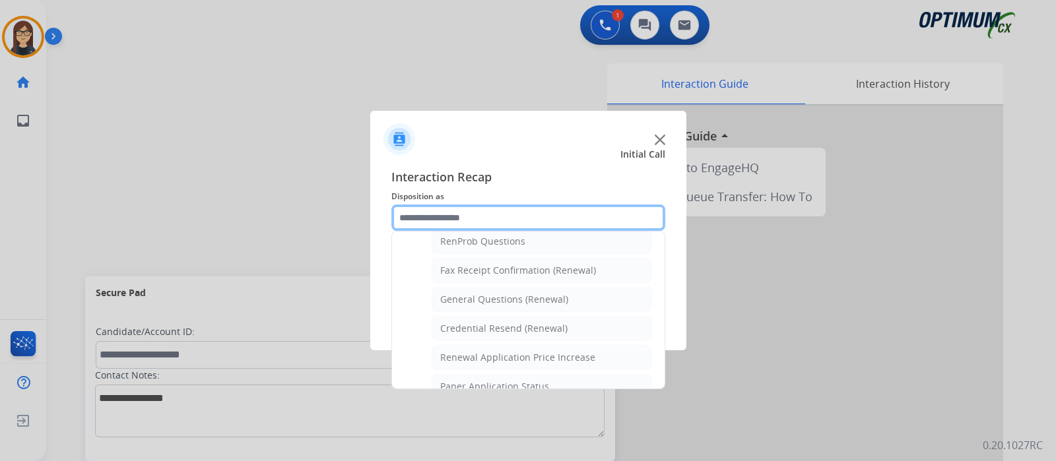
scroll to position [339, 0]
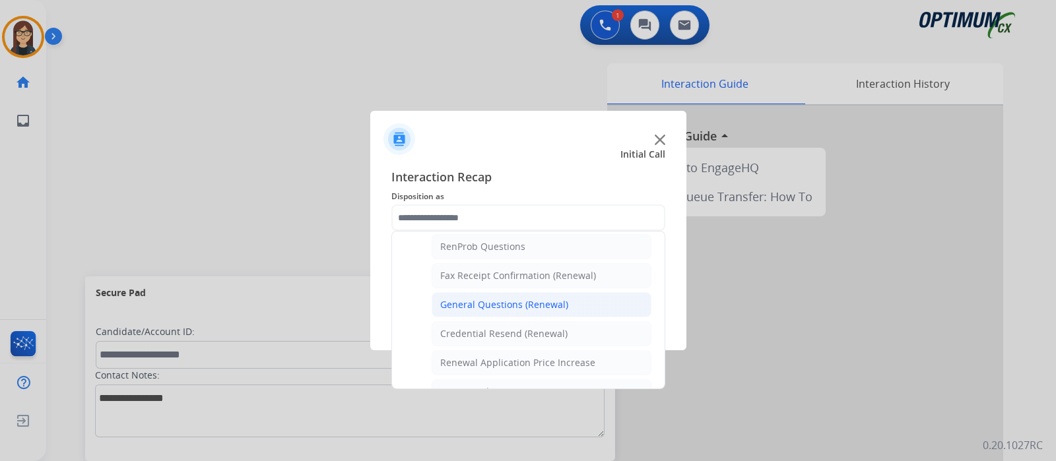
click at [499, 298] on div "General Questions (Renewal)" at bounding box center [504, 304] width 128 height 13
type input "**********"
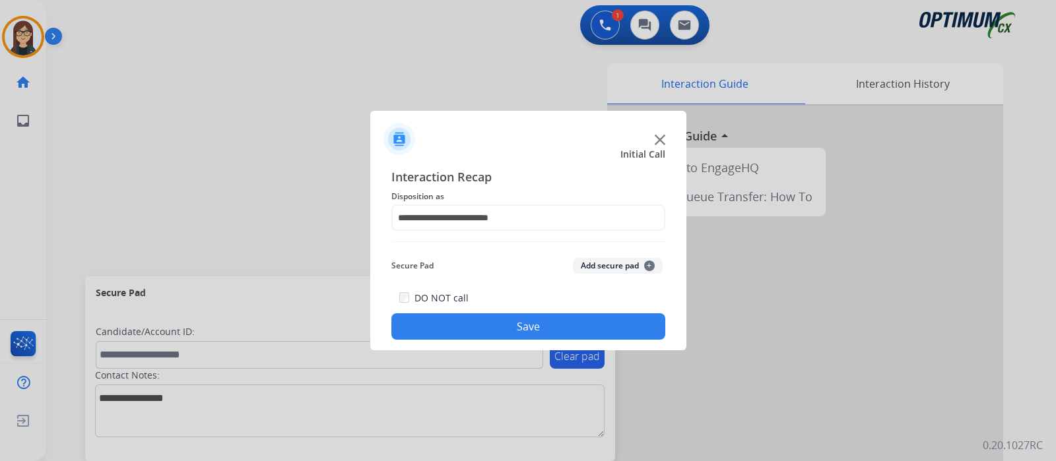
click at [491, 317] on button "Save" at bounding box center [528, 327] width 274 height 26
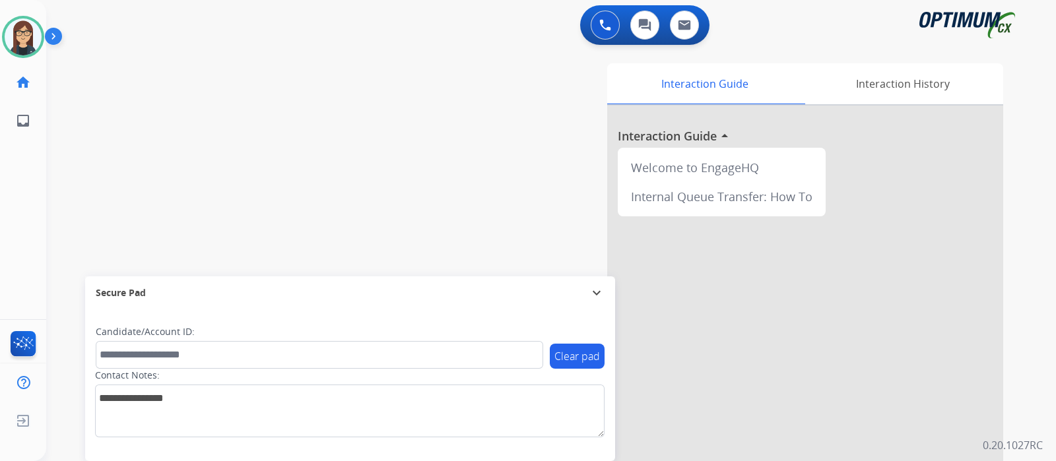
click at [325, 35] on div "0 Voice Interactions 0 Chat Interactions 0 Email Interactions" at bounding box center [543, 26] width 963 height 42
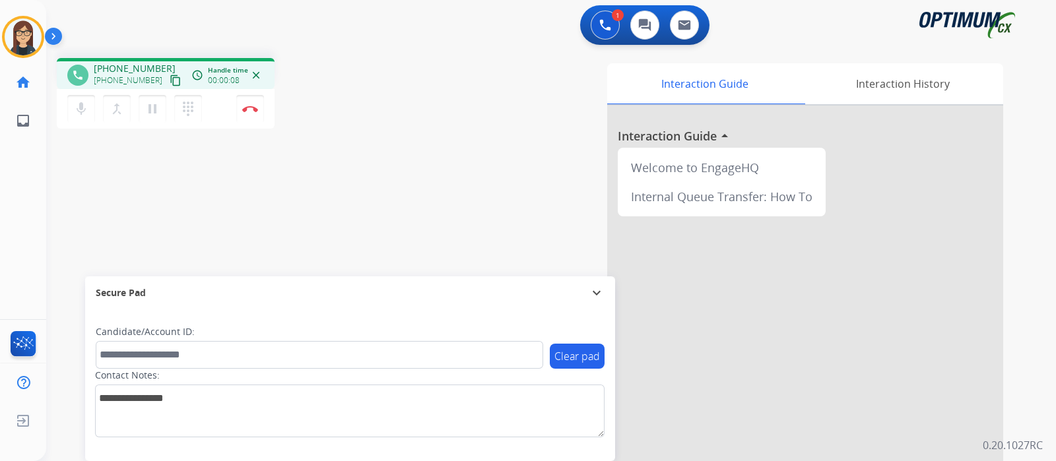
click at [170, 85] on mat-icon "content_copy" at bounding box center [176, 81] width 12 height 12
drag, startPoint x: 346, startPoint y: 140, endPoint x: 292, endPoint y: 181, distance: 67.9
click at [346, 140] on div "phone +15636085750 +15636085750 content_copy access_time Call metrics Queue 00:…" at bounding box center [535, 323] width 978 height 551
click at [244, 106] on img at bounding box center [250, 109] width 16 height 7
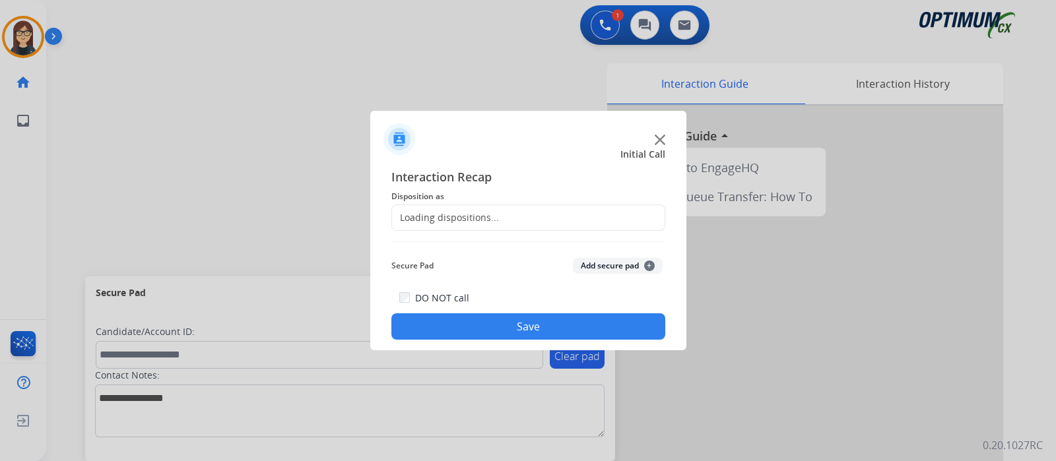
click at [473, 215] on div "Loading dispositions..." at bounding box center [445, 217] width 107 height 13
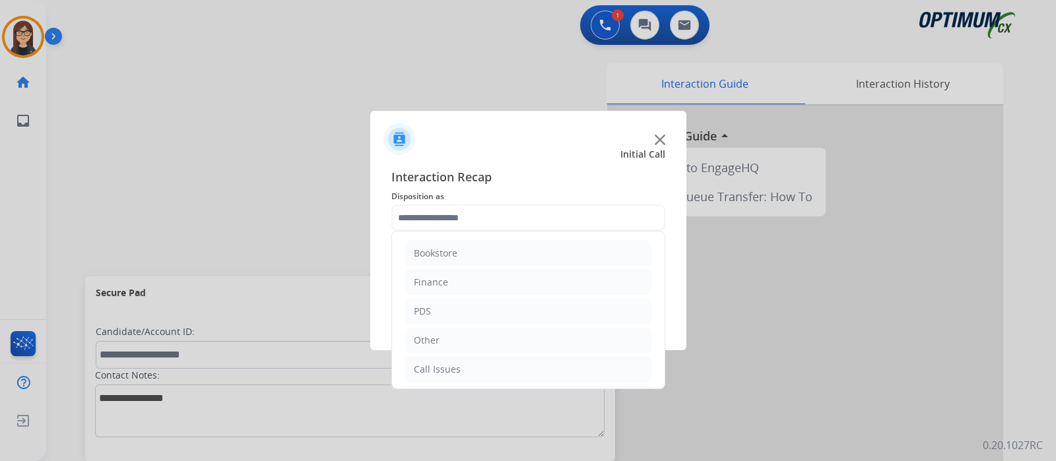
click at [473, 215] on input "text" at bounding box center [528, 218] width 274 height 26
click at [446, 308] on div "Initial Application" at bounding box center [453, 311] width 78 height 13
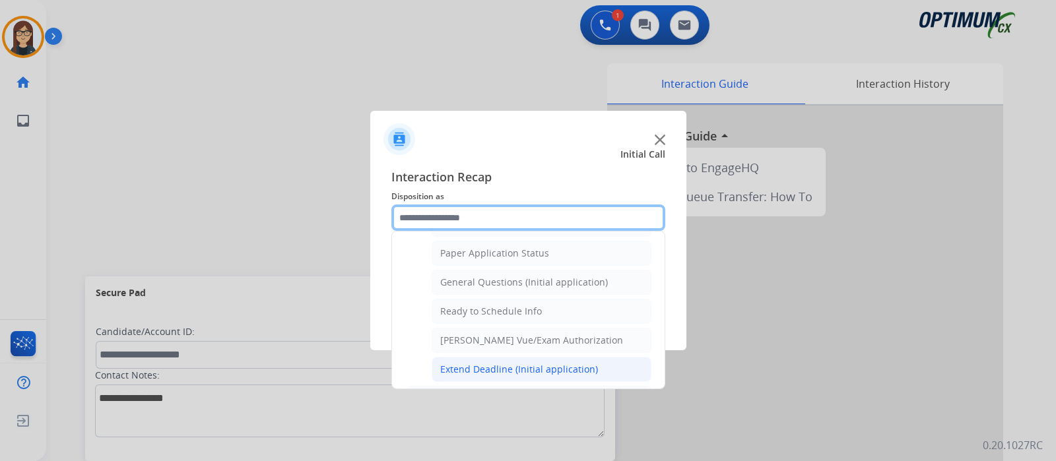
scroll to position [710, 0]
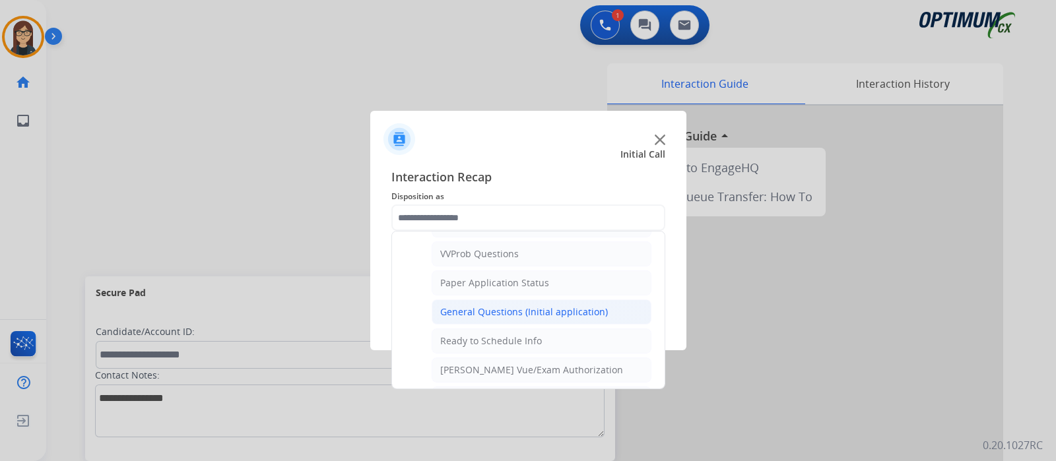
click at [462, 300] on li "General Questions (Initial application)" at bounding box center [542, 312] width 220 height 25
type input "**********"
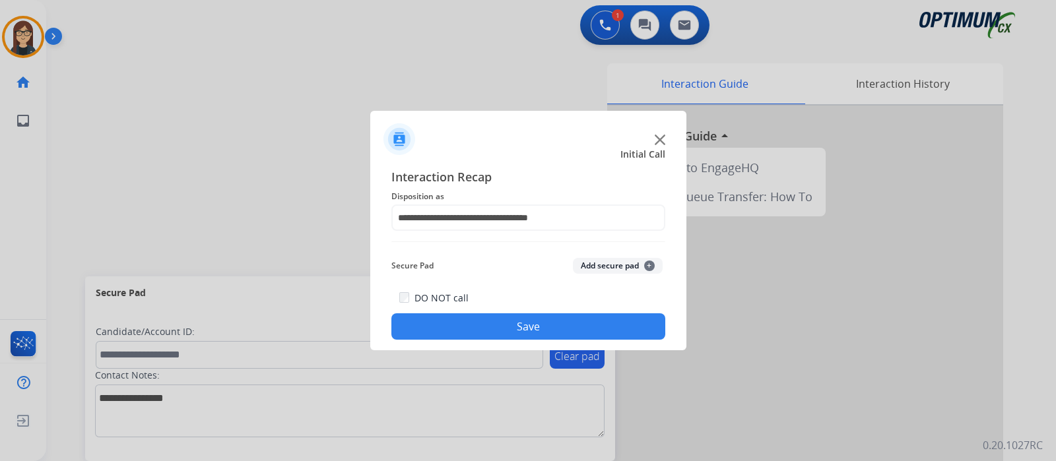
click at [442, 318] on button "Save" at bounding box center [528, 327] width 274 height 26
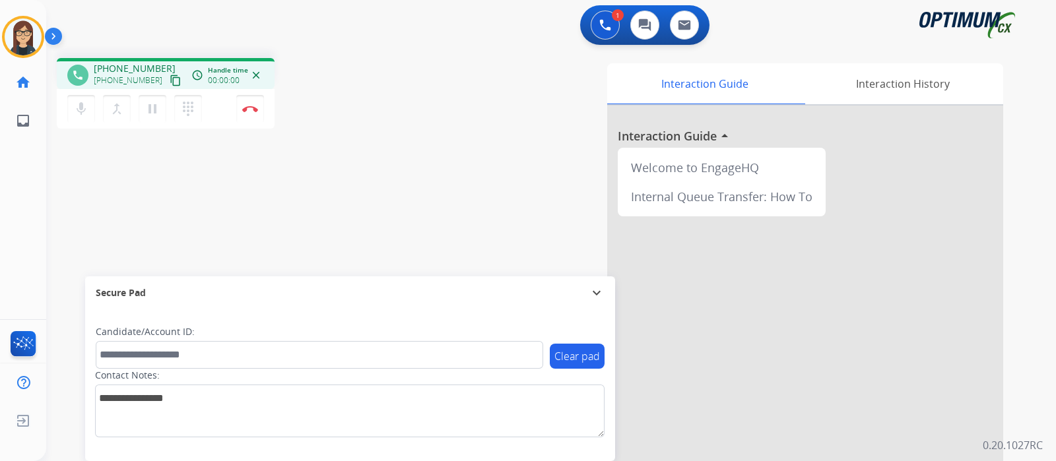
click at [170, 75] on mat-icon "content_copy" at bounding box center [176, 81] width 12 height 12
click at [356, 209] on div "phone +18143128326 +18143128326 content_copy access_time Call metrics Queue 00:…" at bounding box center [535, 323] width 978 height 551
click at [347, 174] on div "phone +18143128326 +18143128326 content_copy access_time Call metrics Queue 00:…" at bounding box center [535, 323] width 978 height 551
click at [251, 110] on img at bounding box center [250, 109] width 16 height 7
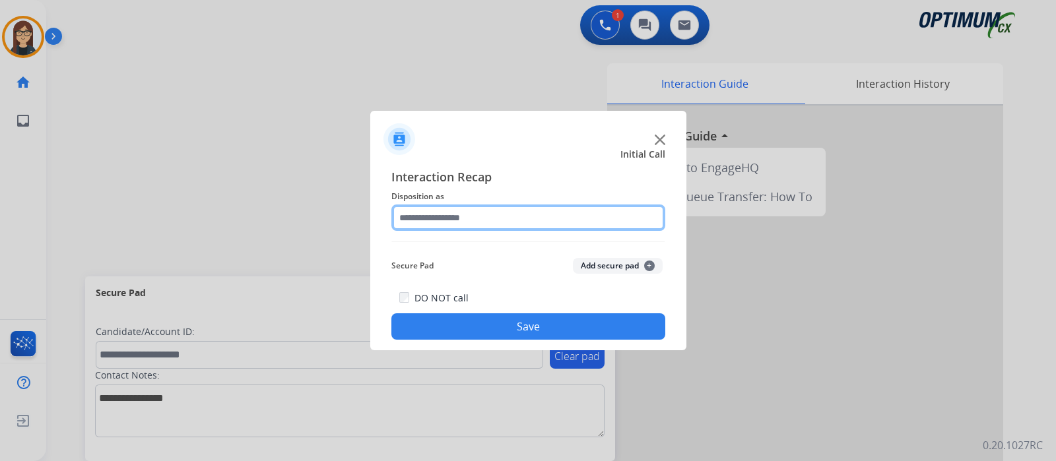
click at [424, 224] on input "text" at bounding box center [528, 218] width 274 height 26
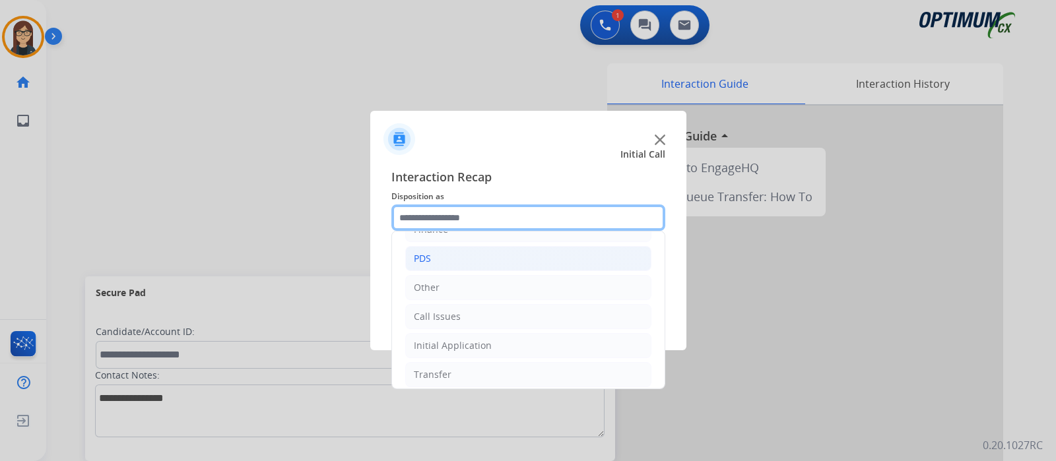
scroll to position [87, 0]
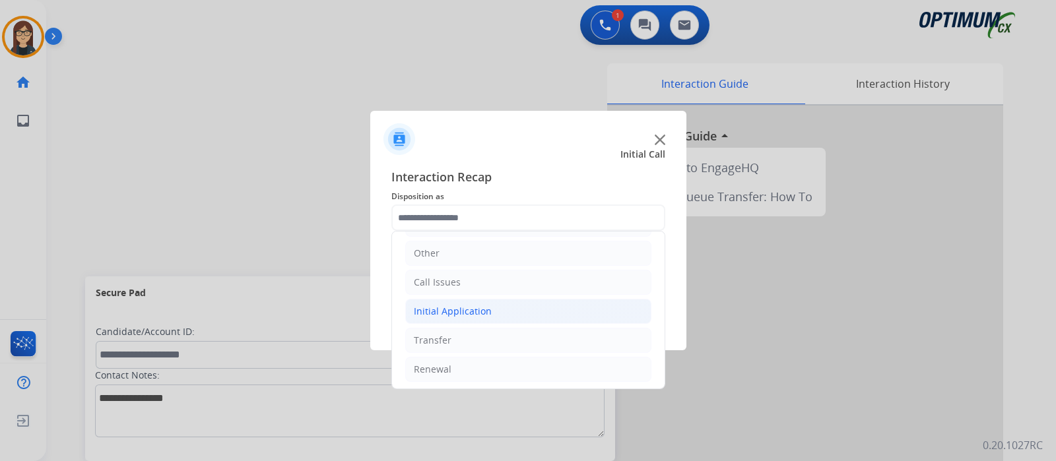
click at [459, 314] on div "Initial Application" at bounding box center [453, 311] width 78 height 13
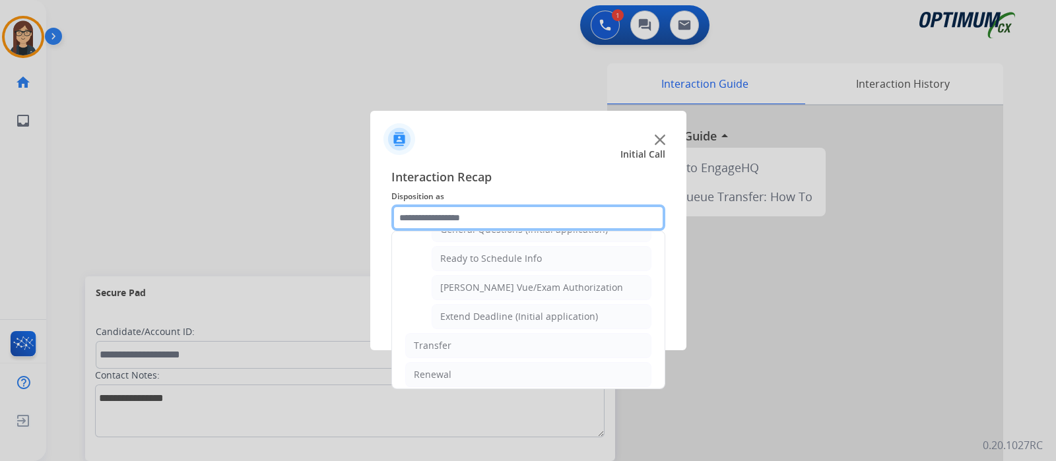
scroll to position [710, 0]
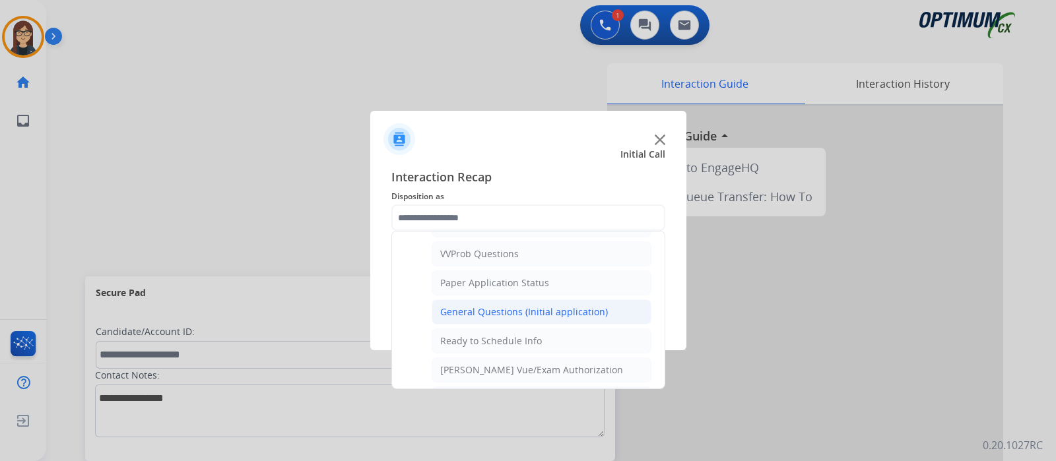
click at [462, 306] on div "General Questions (Initial application)" at bounding box center [524, 312] width 168 height 13
type input "**********"
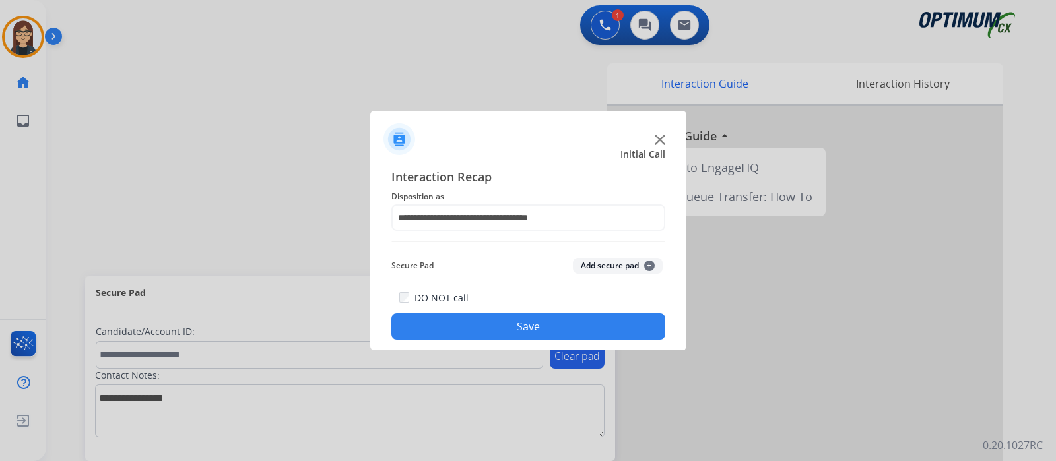
click at [460, 324] on button "Save" at bounding box center [528, 327] width 274 height 26
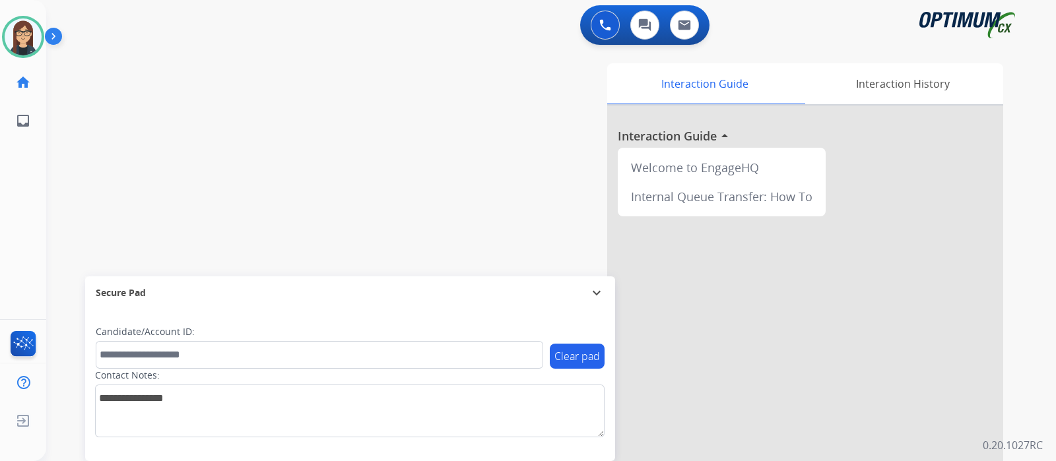
click at [323, 183] on div "swap_horiz Break voice bridge close_fullscreen Connect 3-Way Call merge_type Se…" at bounding box center [535, 323] width 978 height 551
click at [28, 22] on img at bounding box center [23, 36] width 37 height 37
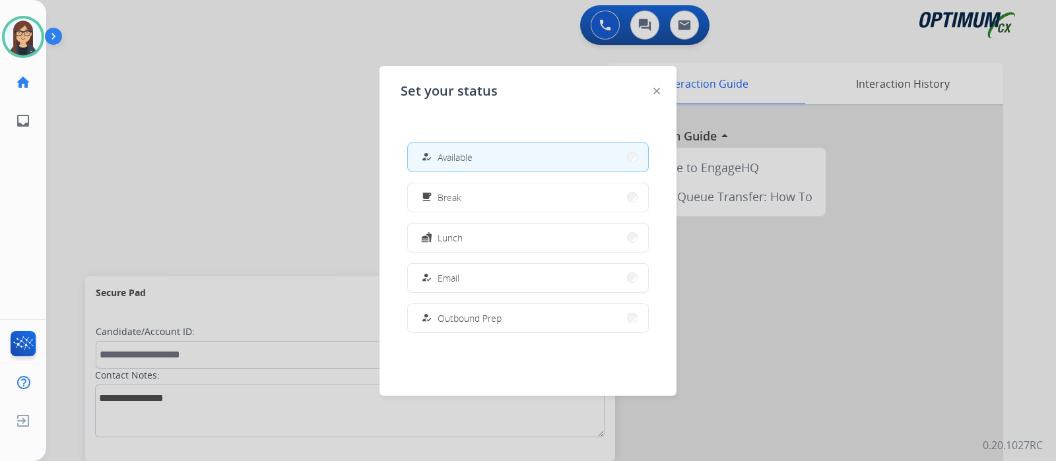
scroll to position [329, 0]
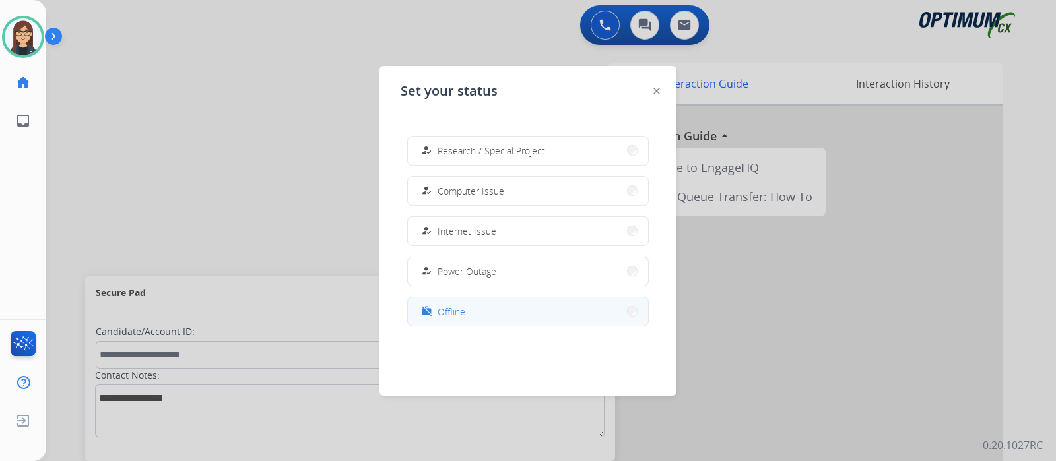
click at [457, 314] on span "Offline" at bounding box center [452, 312] width 28 height 14
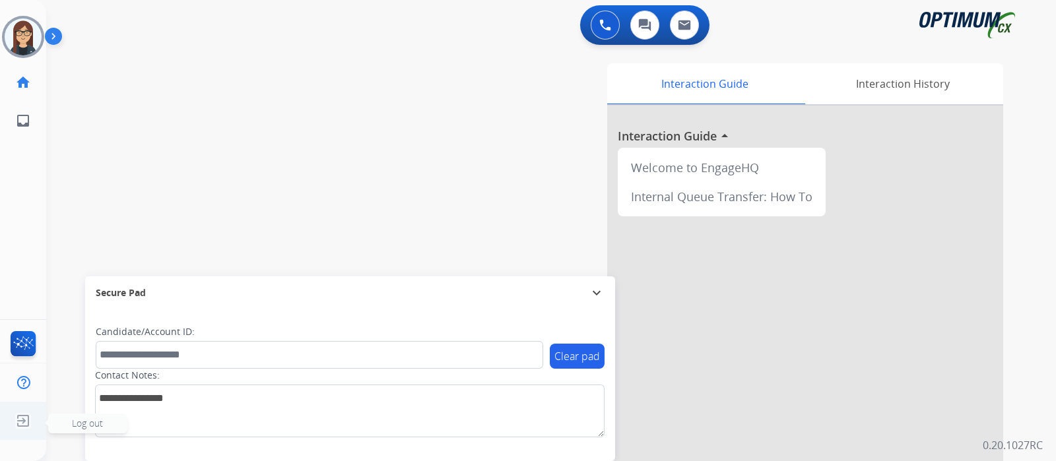
click at [102, 421] on span "Log out" at bounding box center [87, 423] width 31 height 13
